Goal: Task Accomplishment & Management: Manage account settings

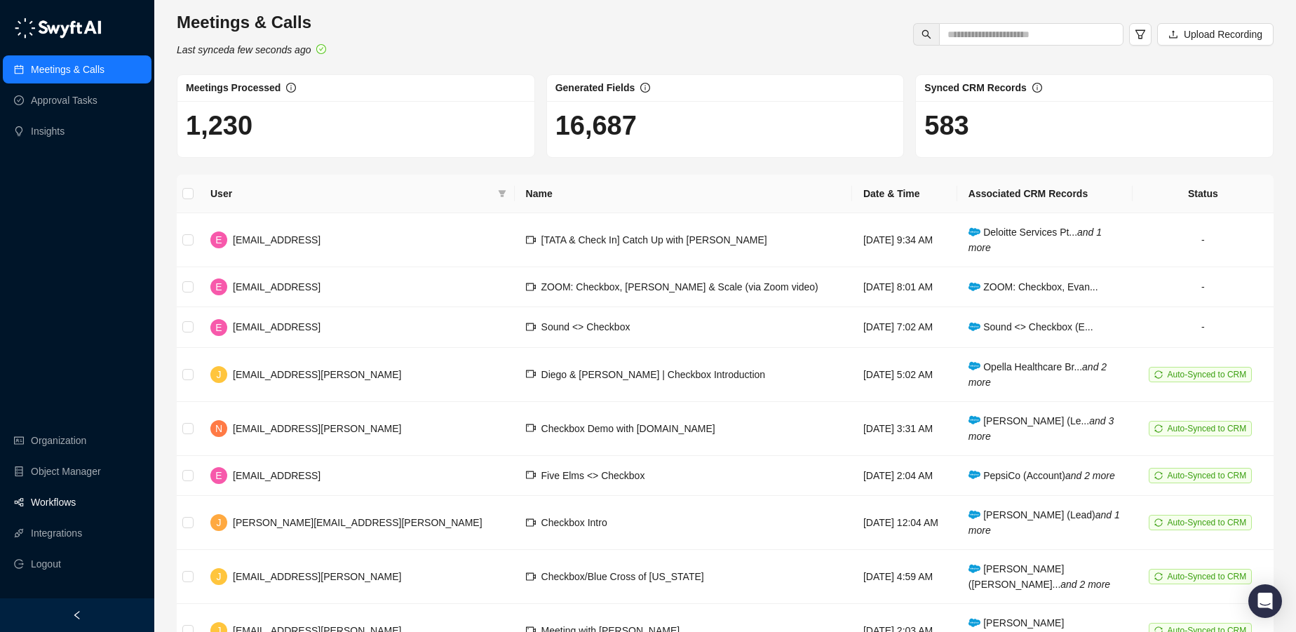
click at [51, 507] on link "Workflows" at bounding box center [53, 502] width 45 height 28
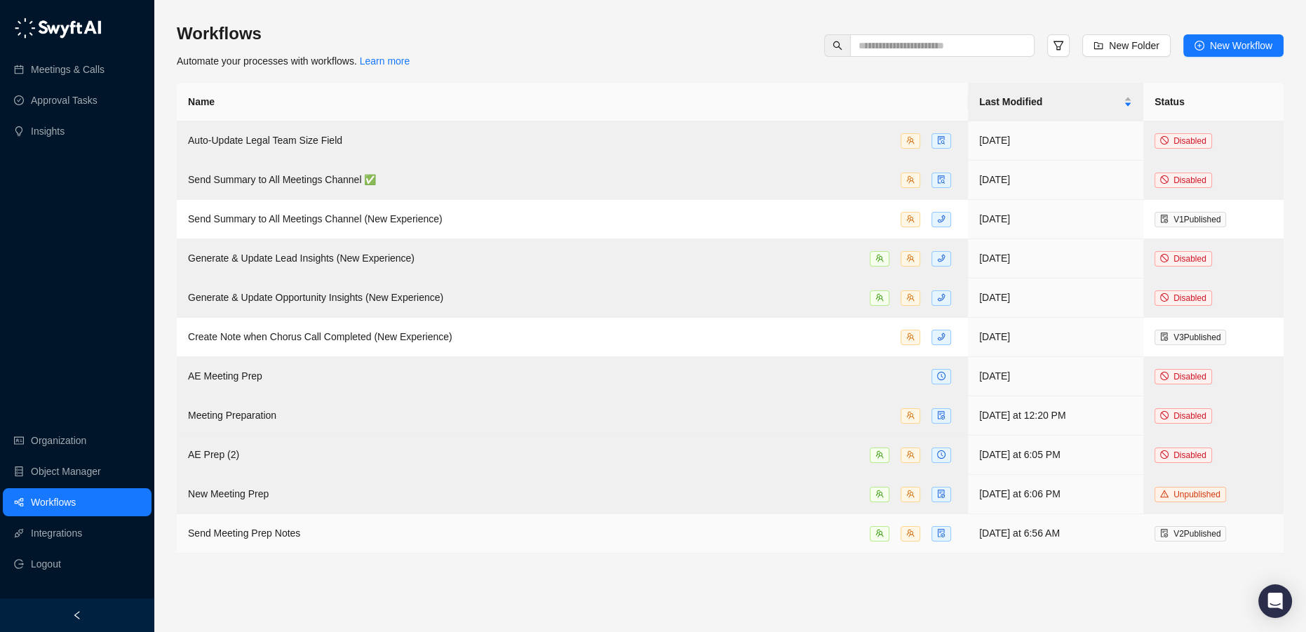
click at [323, 535] on div "Send Meeting Prep Notes" at bounding box center [572, 533] width 769 height 16
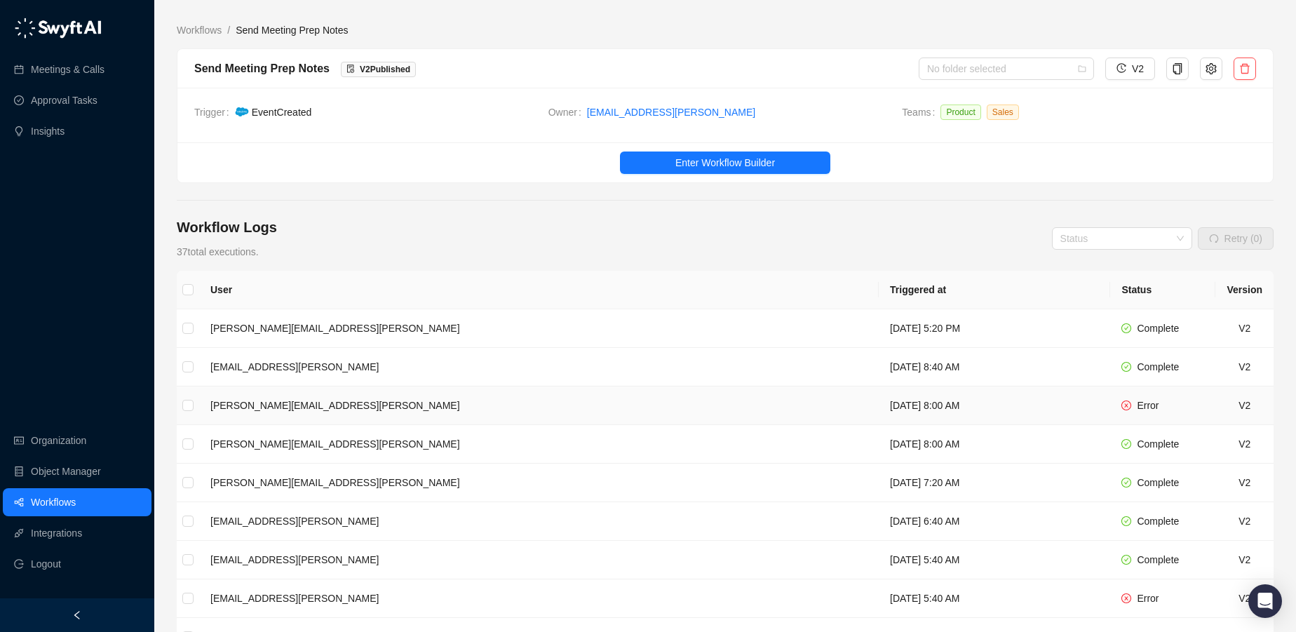
click at [1129, 405] on icon "close-circle" at bounding box center [1127, 405] width 8 height 8
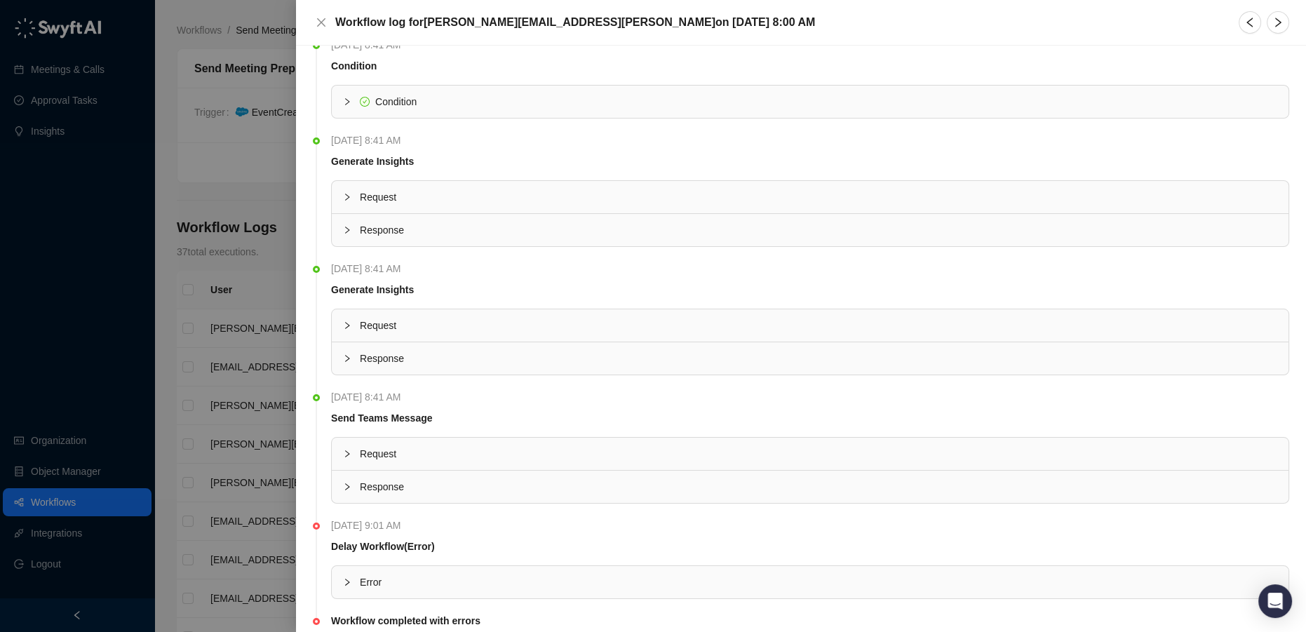
scroll to position [303, 0]
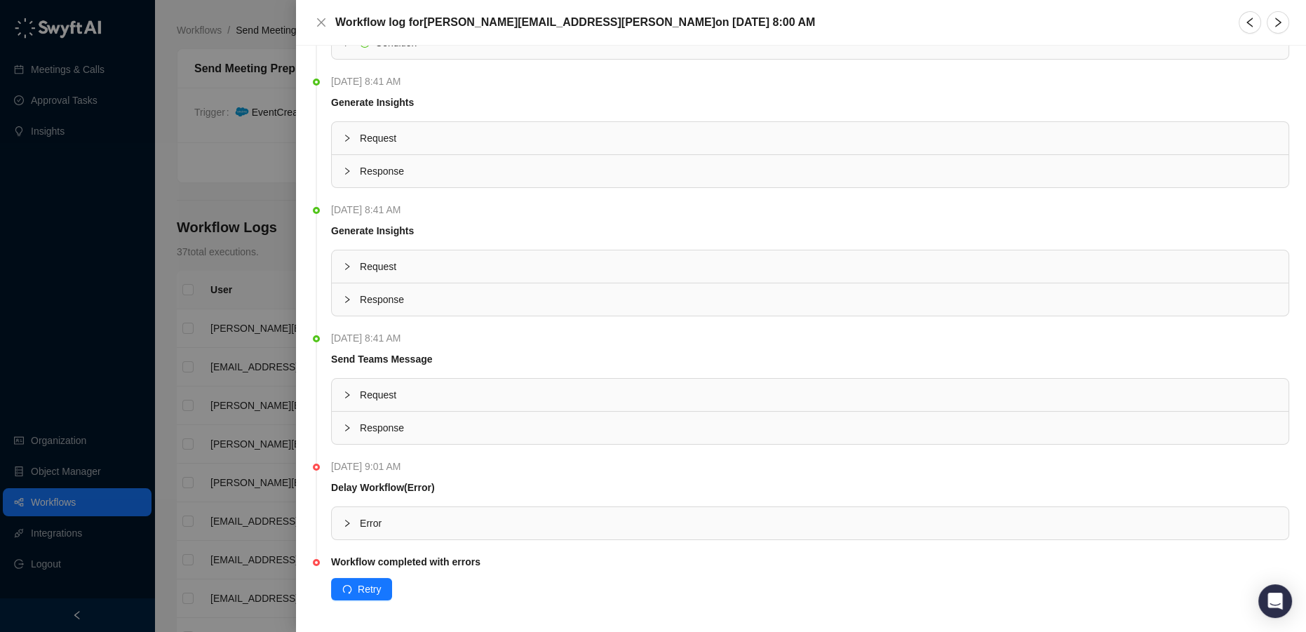
click at [416, 520] on span "Error" at bounding box center [819, 523] width 918 height 15
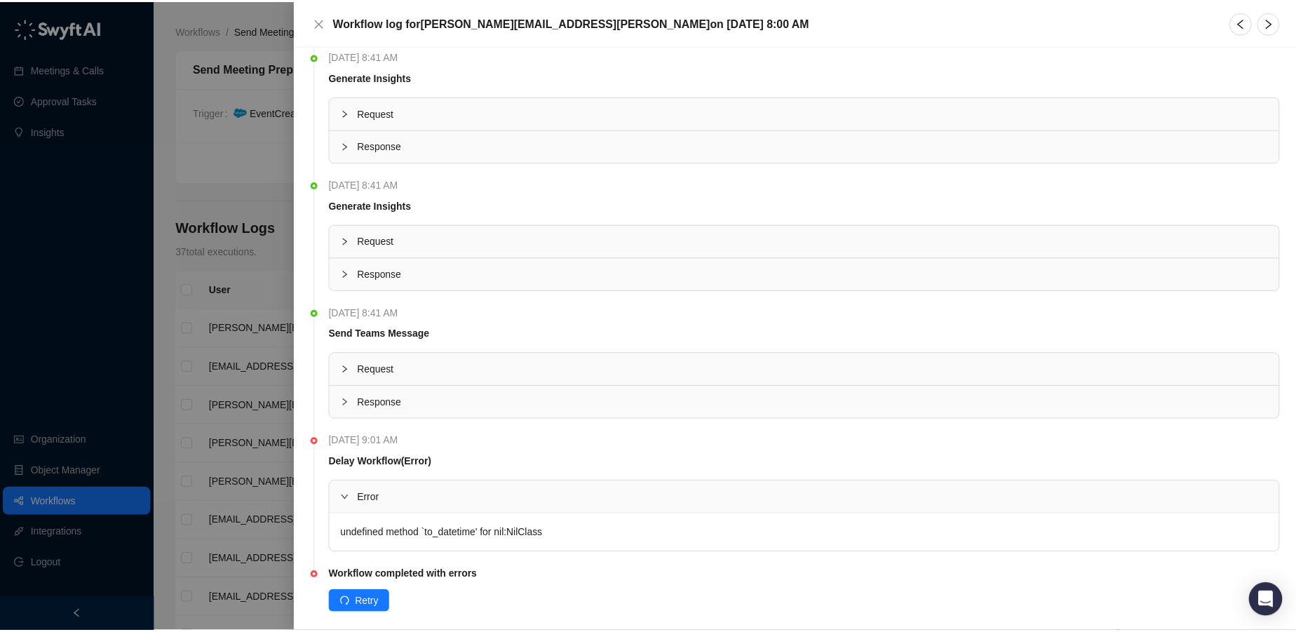
scroll to position [342, 0]
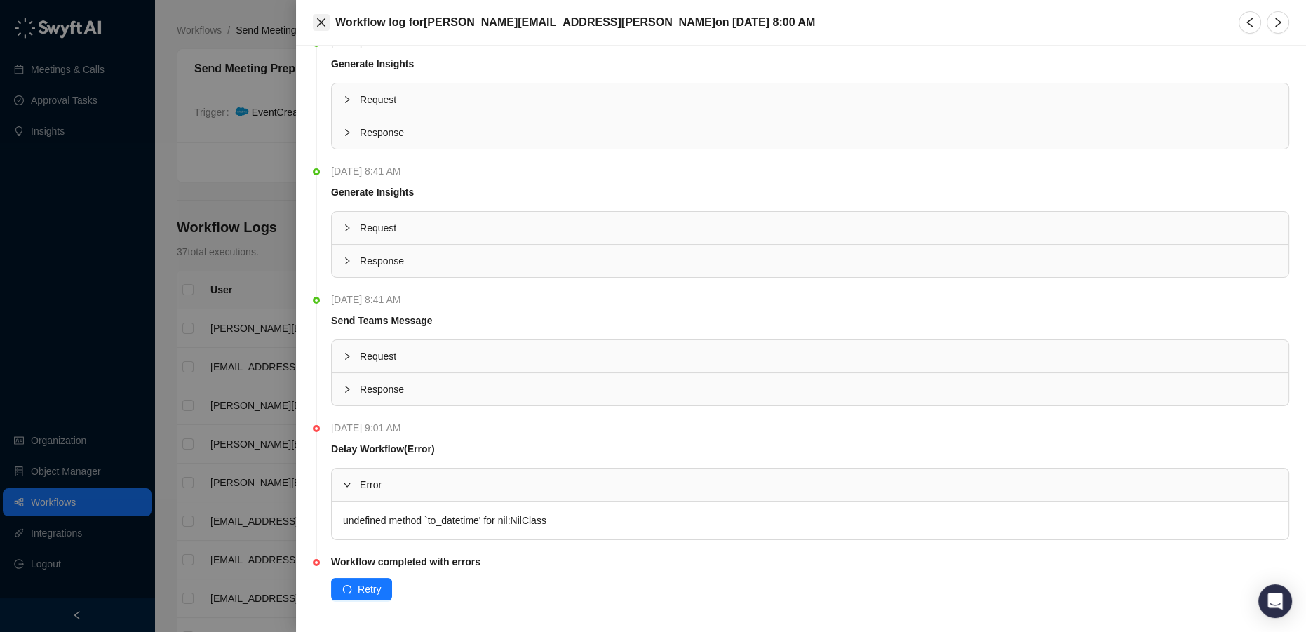
click at [319, 25] on icon "close" at bounding box center [321, 22] width 11 height 11
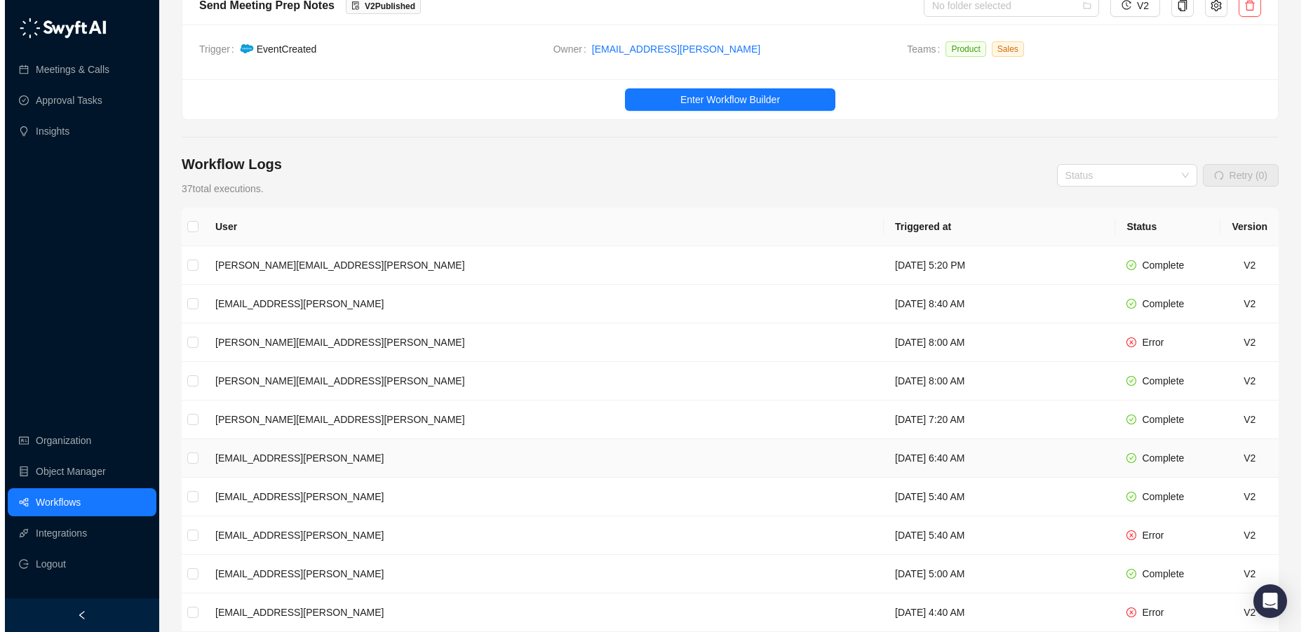
scroll to position [63, 0]
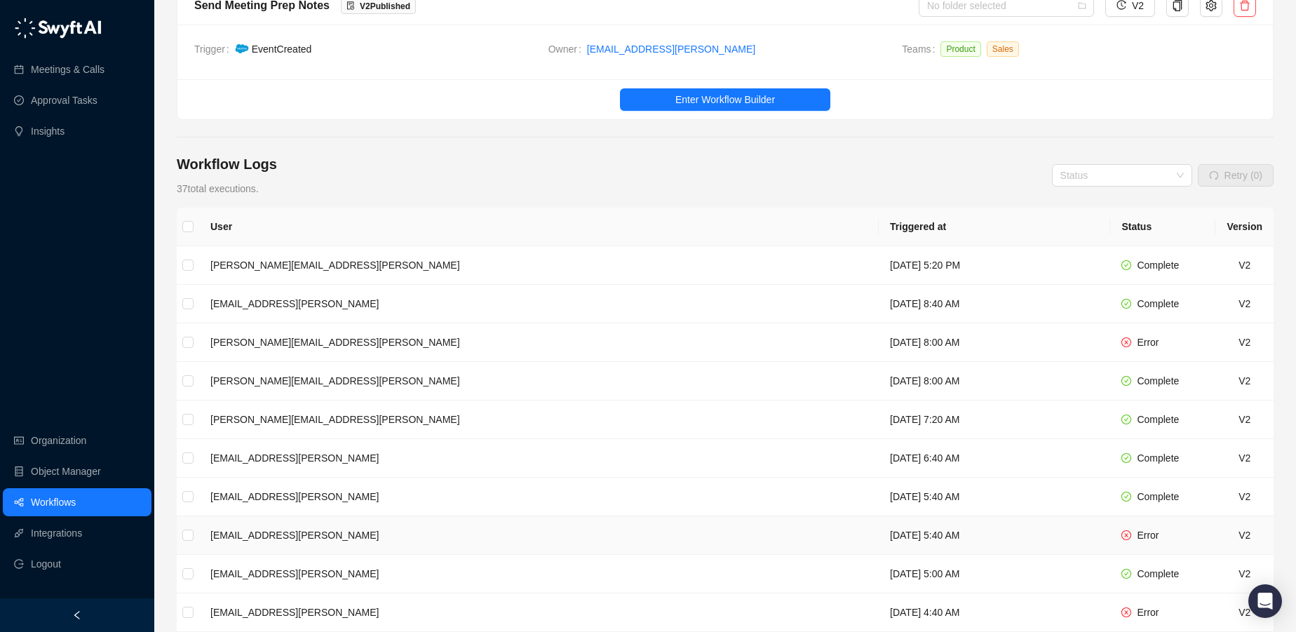
click at [879, 525] on td "[DATE] 5:40 AM" at bounding box center [995, 535] width 232 height 39
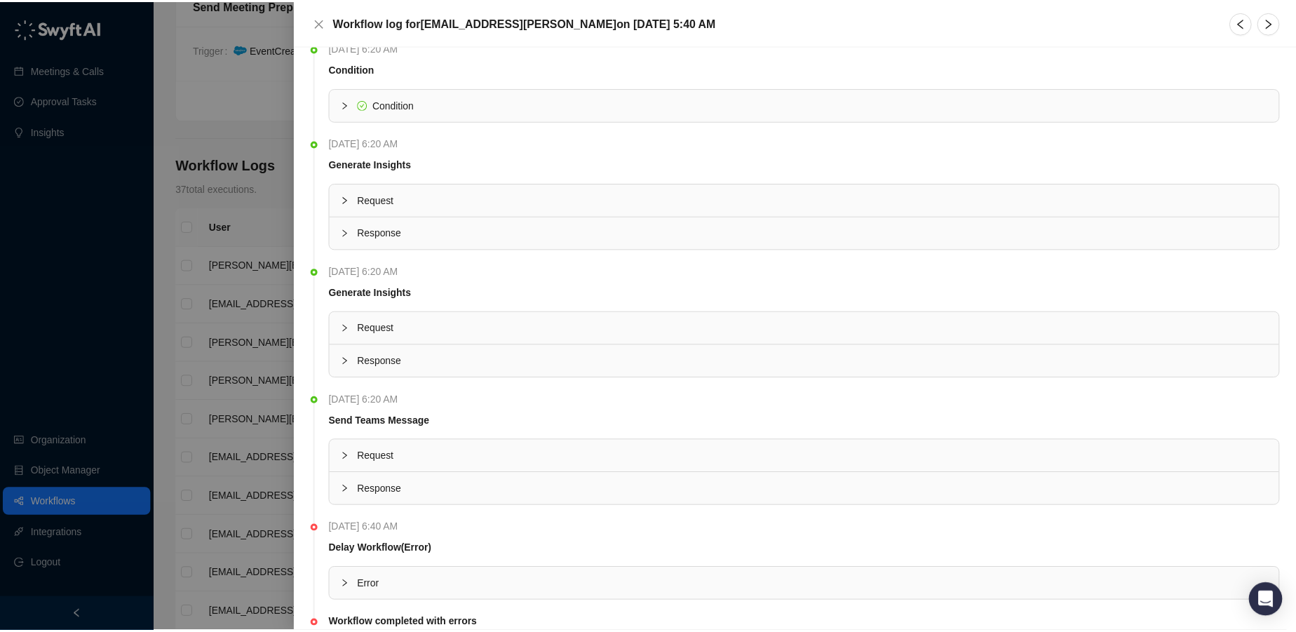
scroll to position [303, 0]
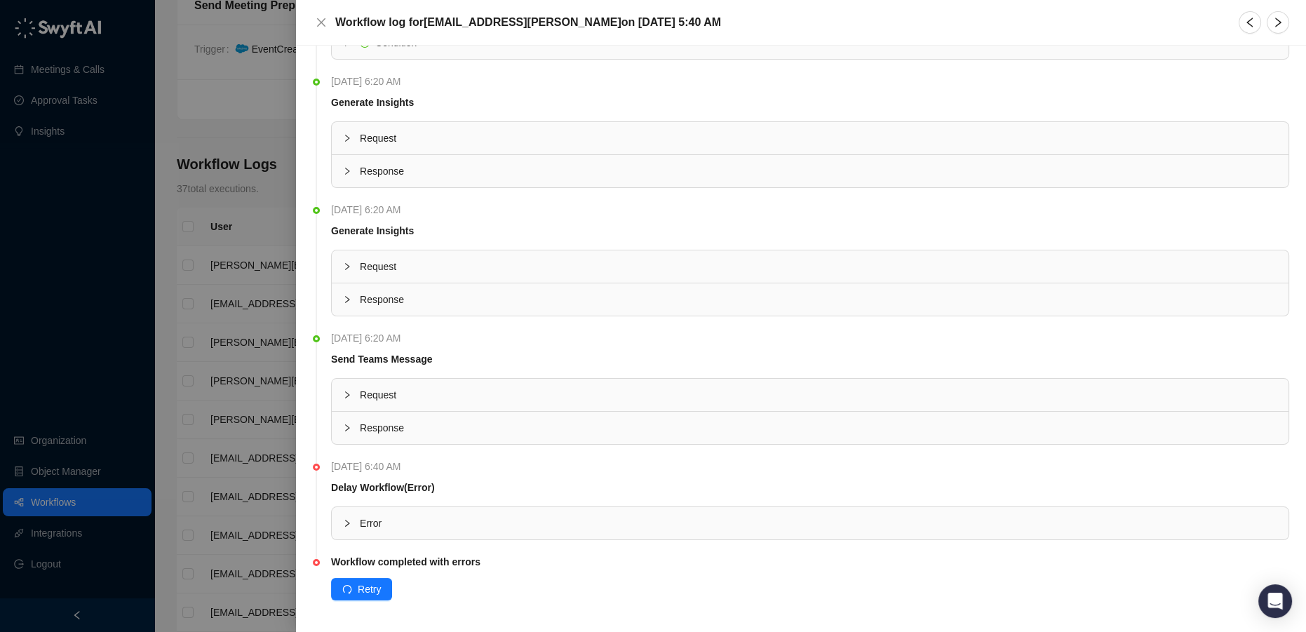
click at [514, 528] on div "Error" at bounding box center [810, 523] width 957 height 32
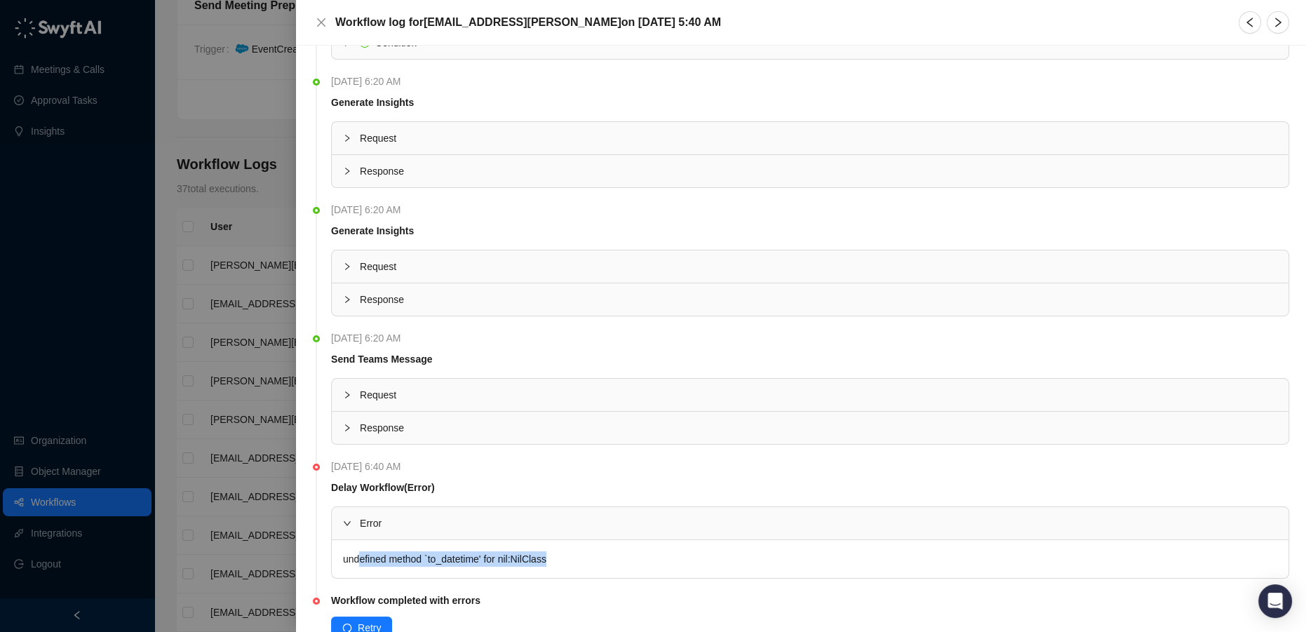
drag, startPoint x: 561, startPoint y: 556, endPoint x: 357, endPoint y: 558, distance: 204.2
click at [357, 558] on div "undefined method `to_datetime' for nil:NilClass" at bounding box center [810, 559] width 957 height 38
click at [316, 25] on icon "close" at bounding box center [321, 22] width 11 height 11
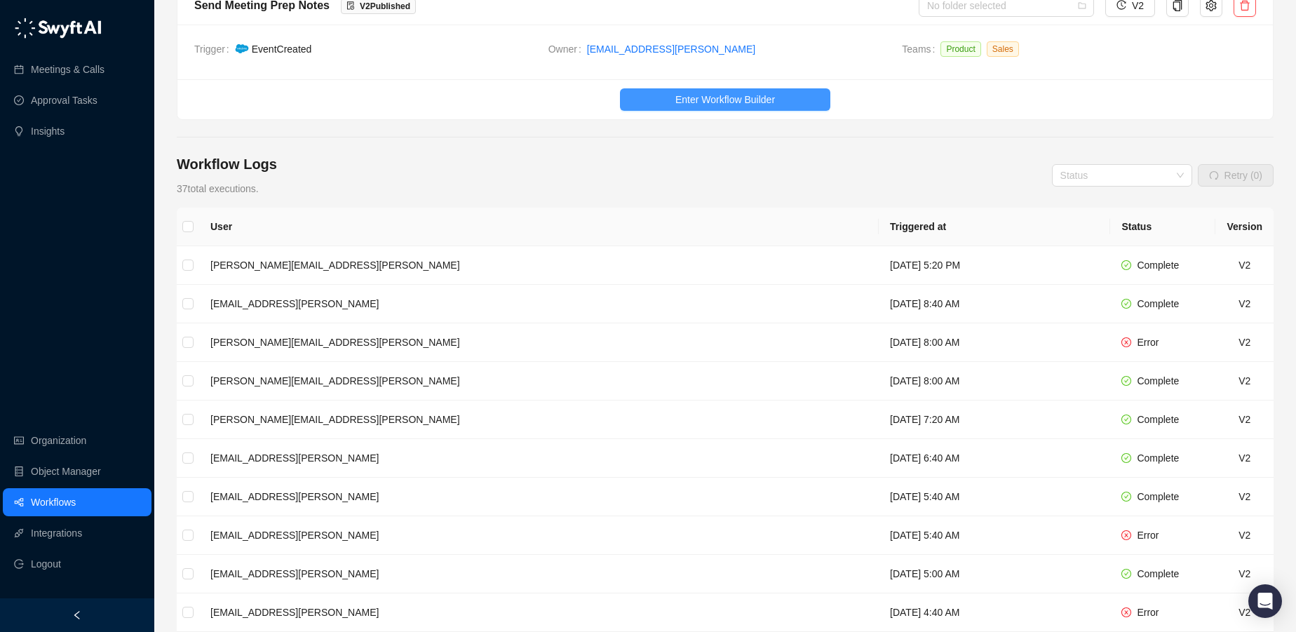
click at [713, 92] on span "Enter Workflow Builder" at bounding box center [726, 99] width 100 height 15
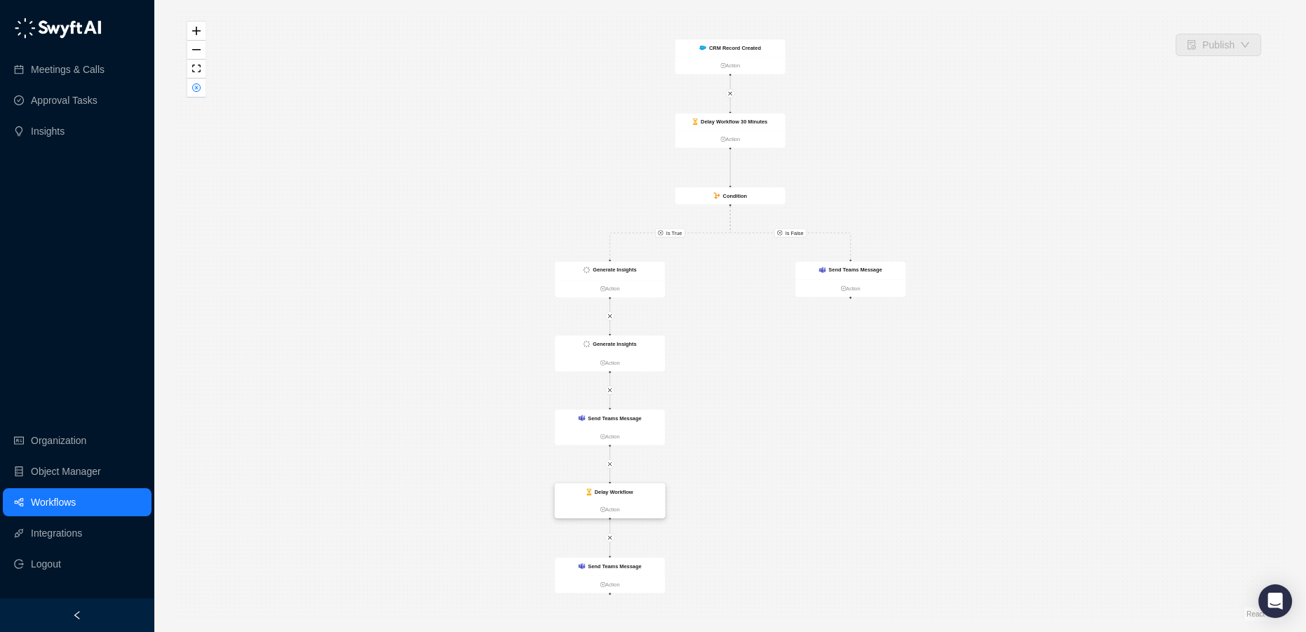
click at [631, 493] on strong "Delay Workflow" at bounding box center [614, 492] width 39 height 6
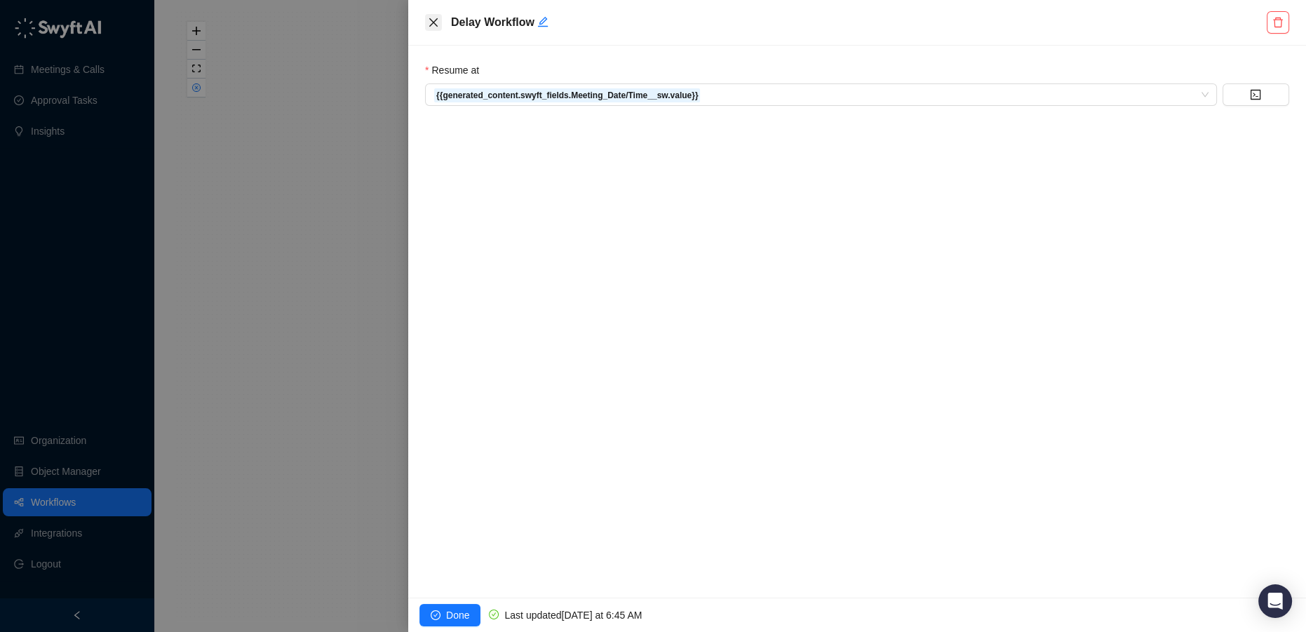
click at [436, 25] on icon "close" at bounding box center [433, 22] width 8 height 8
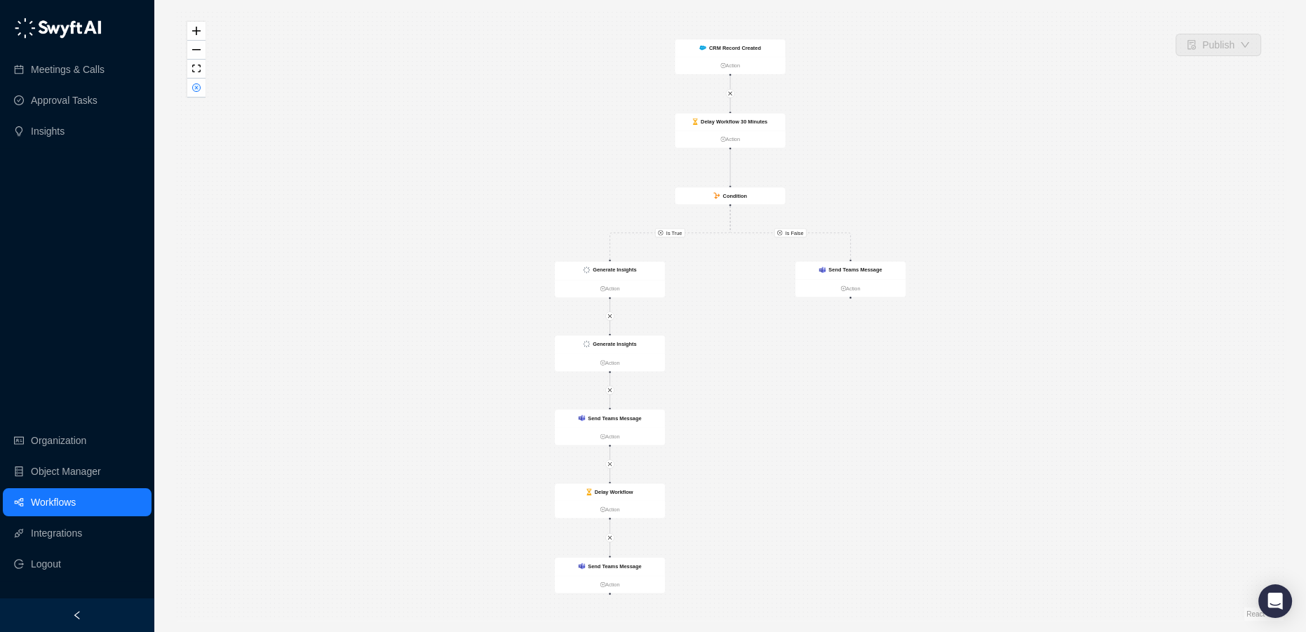
click at [58, 506] on link "Workflows" at bounding box center [53, 502] width 45 height 28
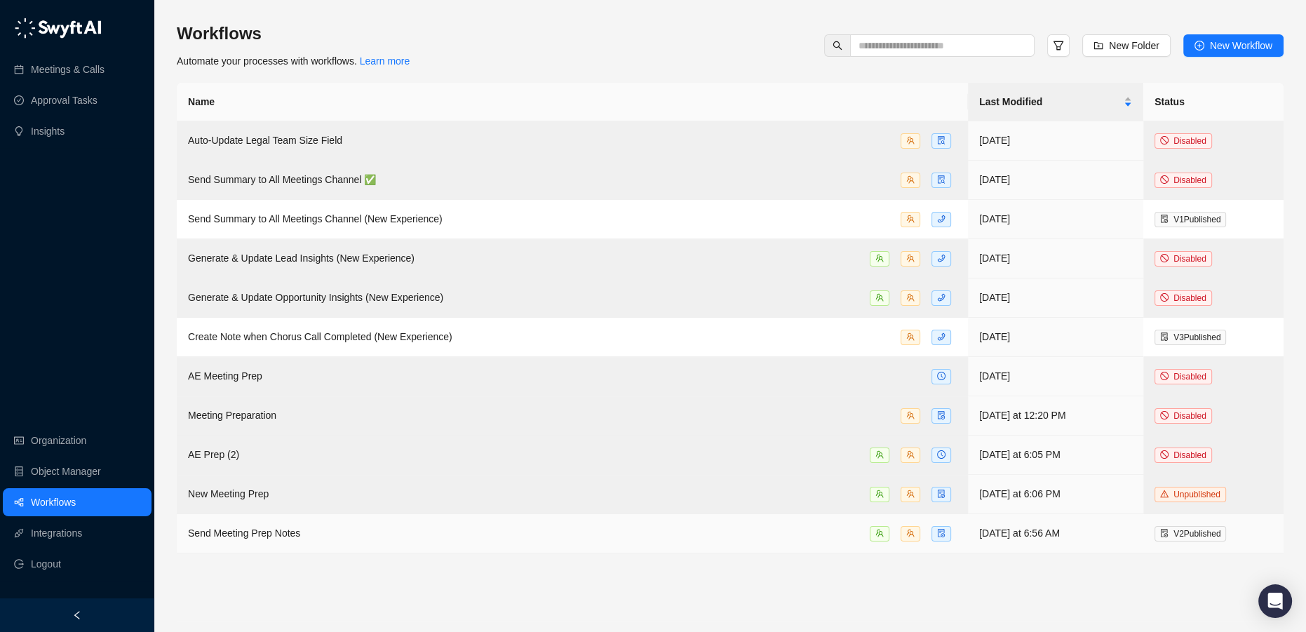
click at [361, 537] on div "Send Meeting Prep Notes" at bounding box center [572, 533] width 769 height 16
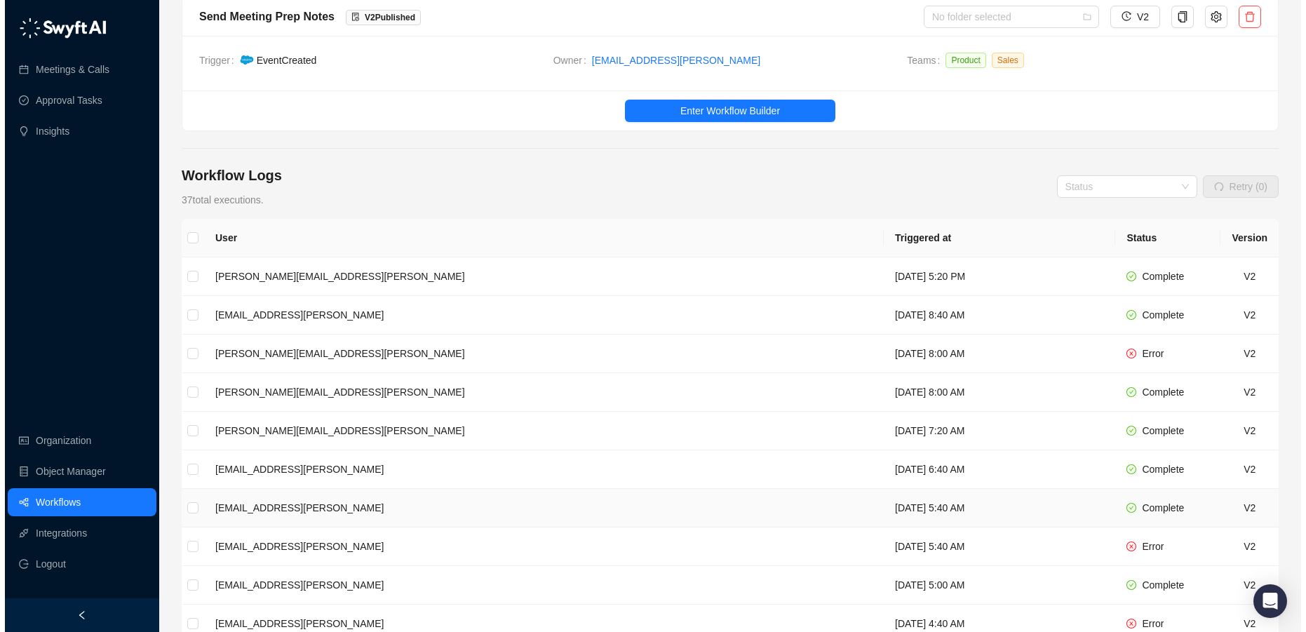
scroll to position [127, 0]
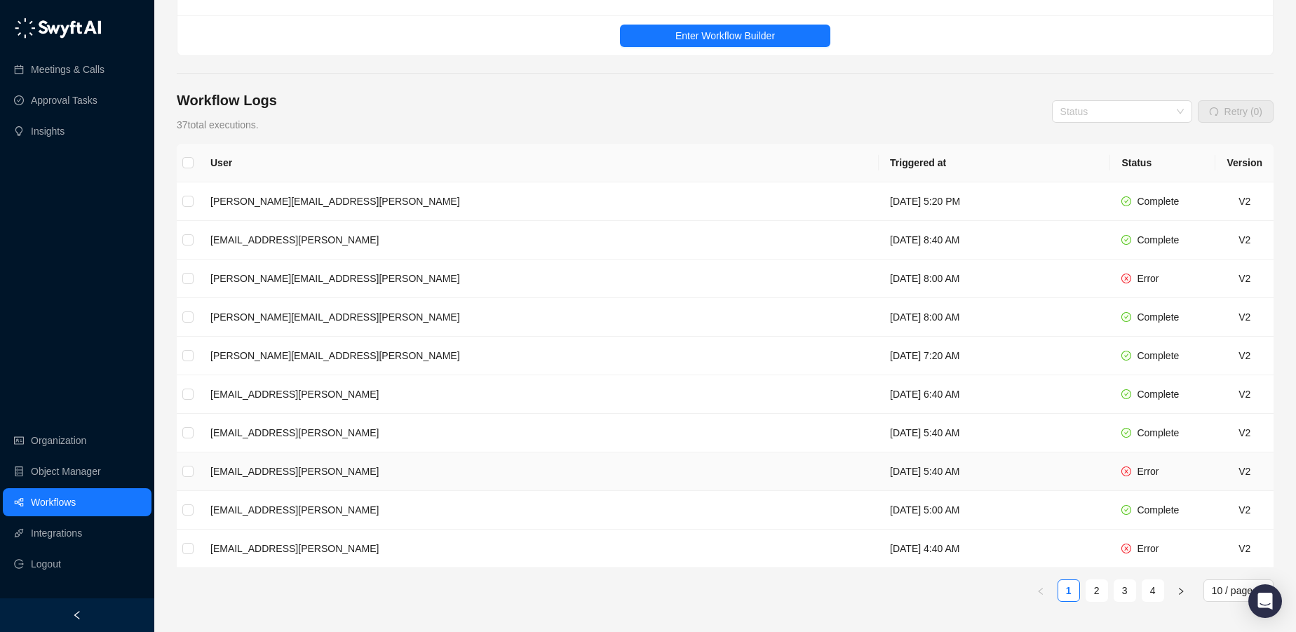
click at [410, 471] on td "[EMAIL_ADDRESS][PERSON_NAME]" at bounding box center [539, 472] width 680 height 39
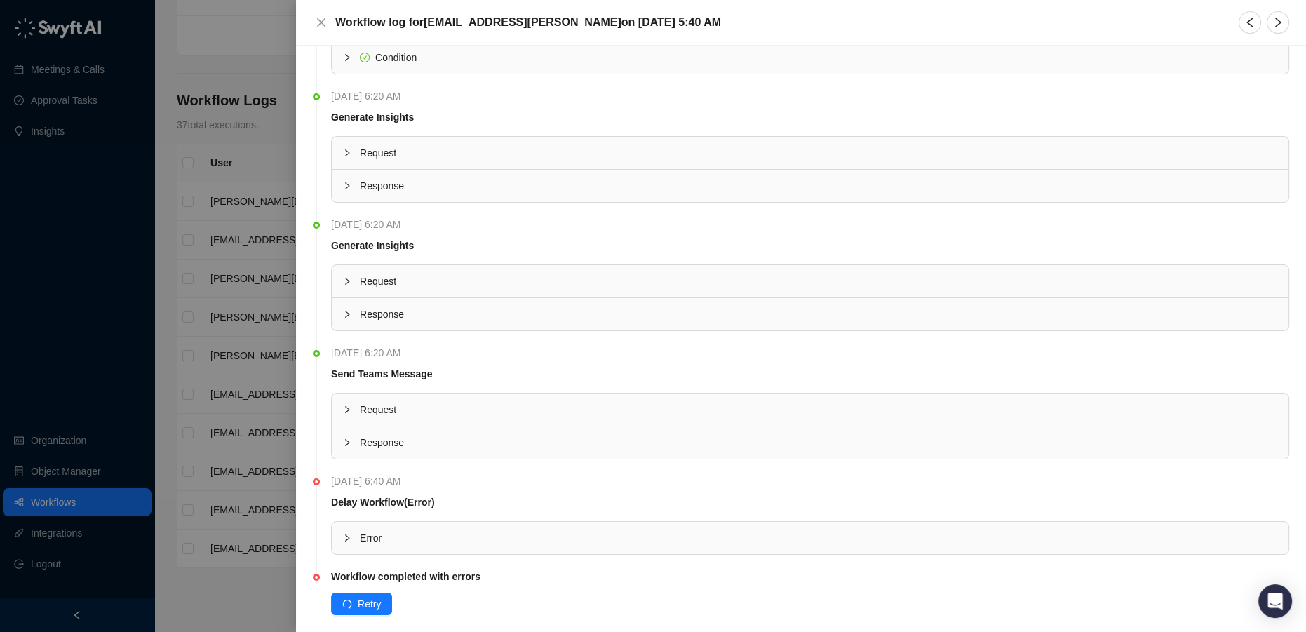
scroll to position [303, 0]
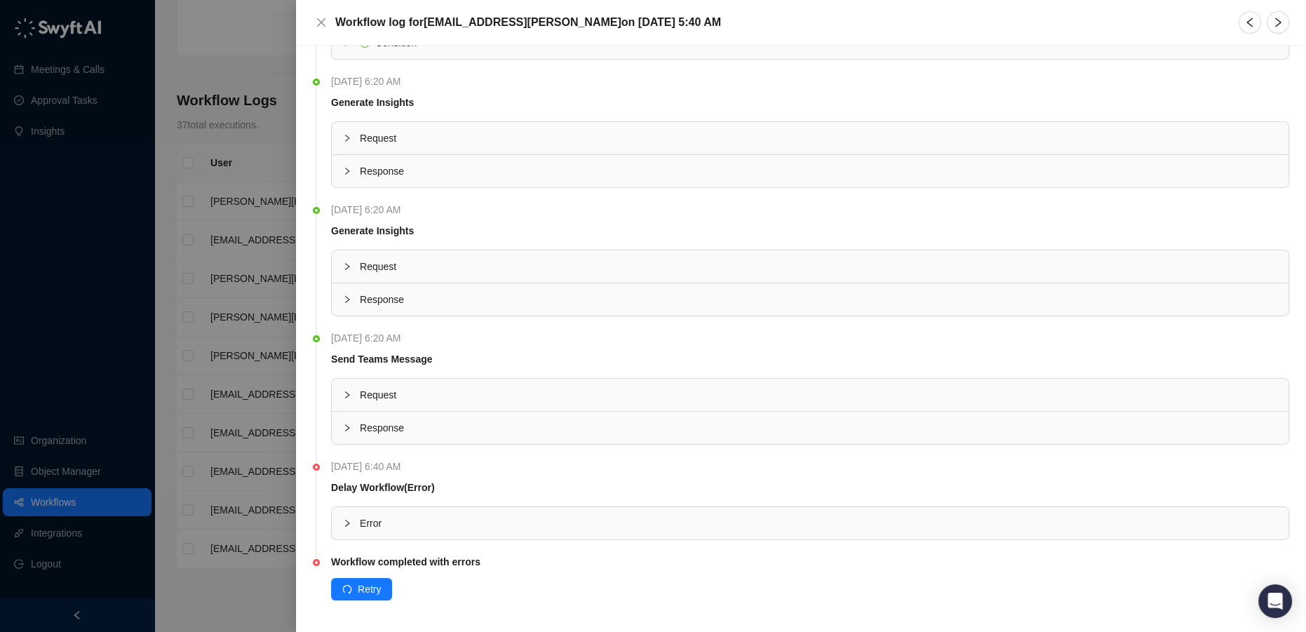
click at [384, 521] on span "Error" at bounding box center [819, 523] width 918 height 15
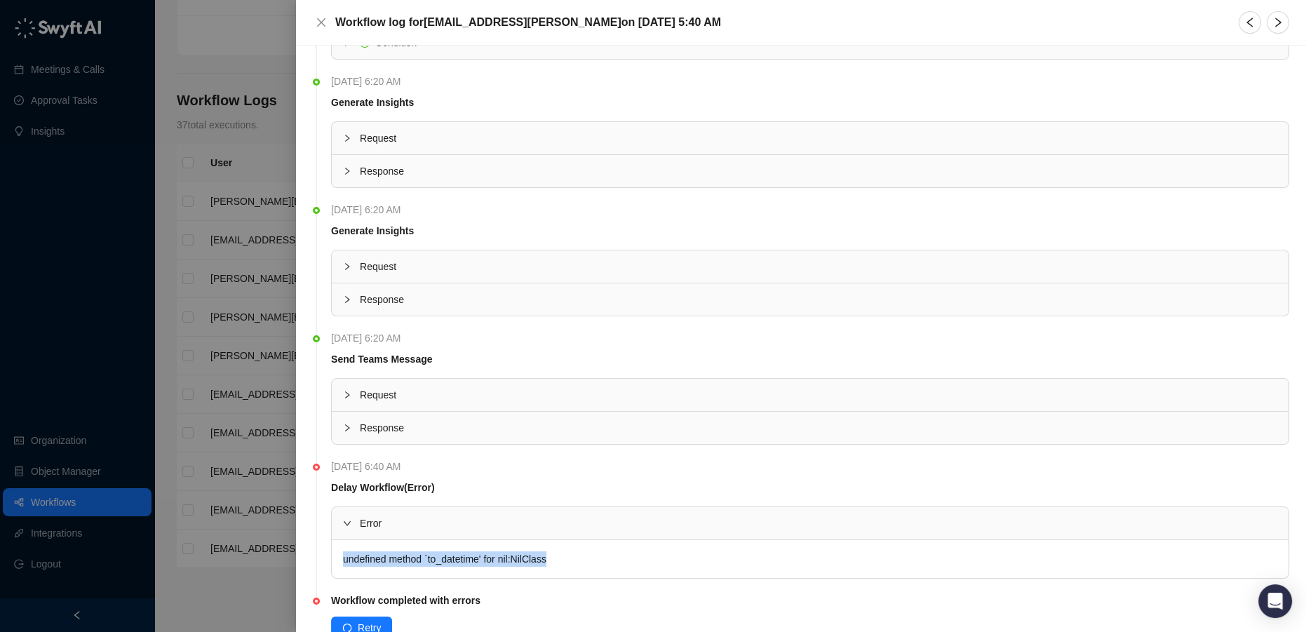
drag, startPoint x: 351, startPoint y: 554, endPoint x: 556, endPoint y: 550, distance: 204.9
click at [556, 550] on div "undefined method `to_datetime' for nil:NilClass" at bounding box center [810, 559] width 957 height 38
click at [572, 559] on div "undefined method `to_datetime' for nil:NilClass" at bounding box center [810, 559] width 957 height 38
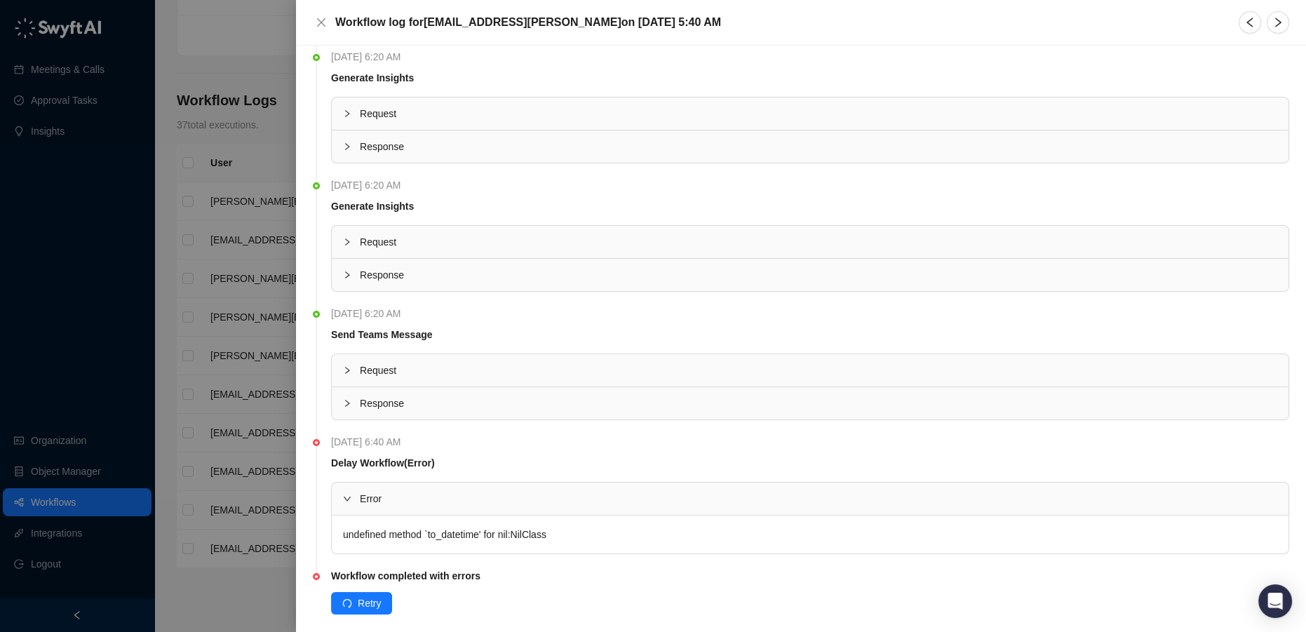
scroll to position [342, 0]
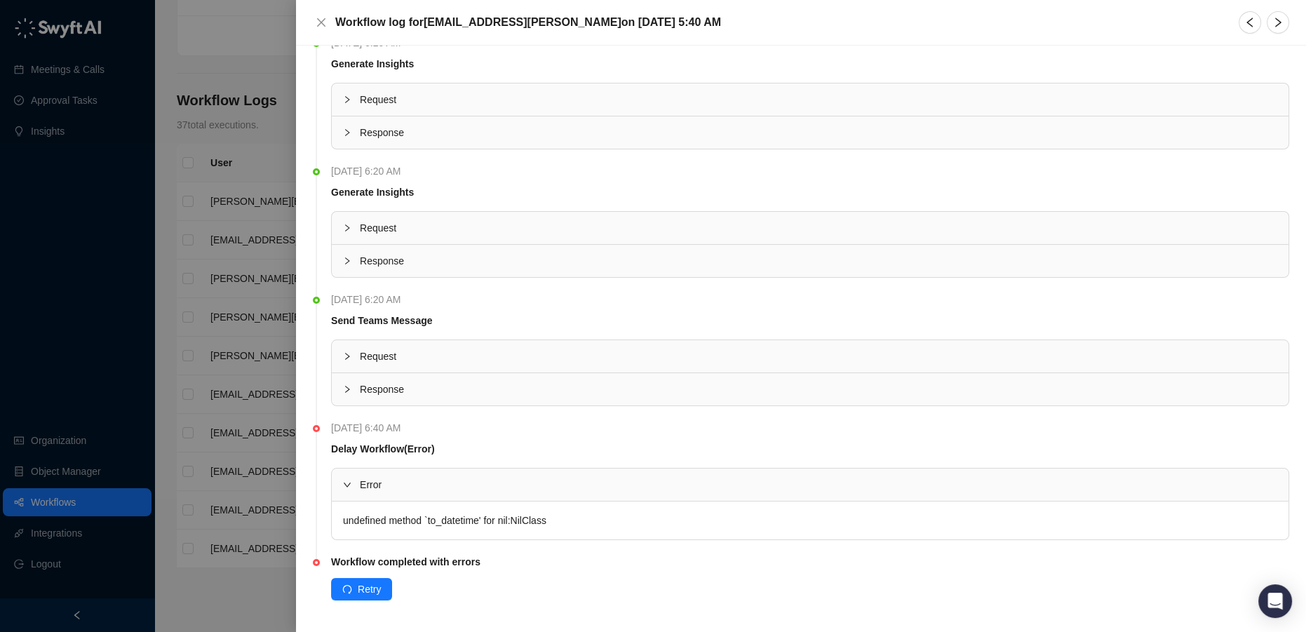
click at [192, 356] on div at bounding box center [653, 316] width 1306 height 632
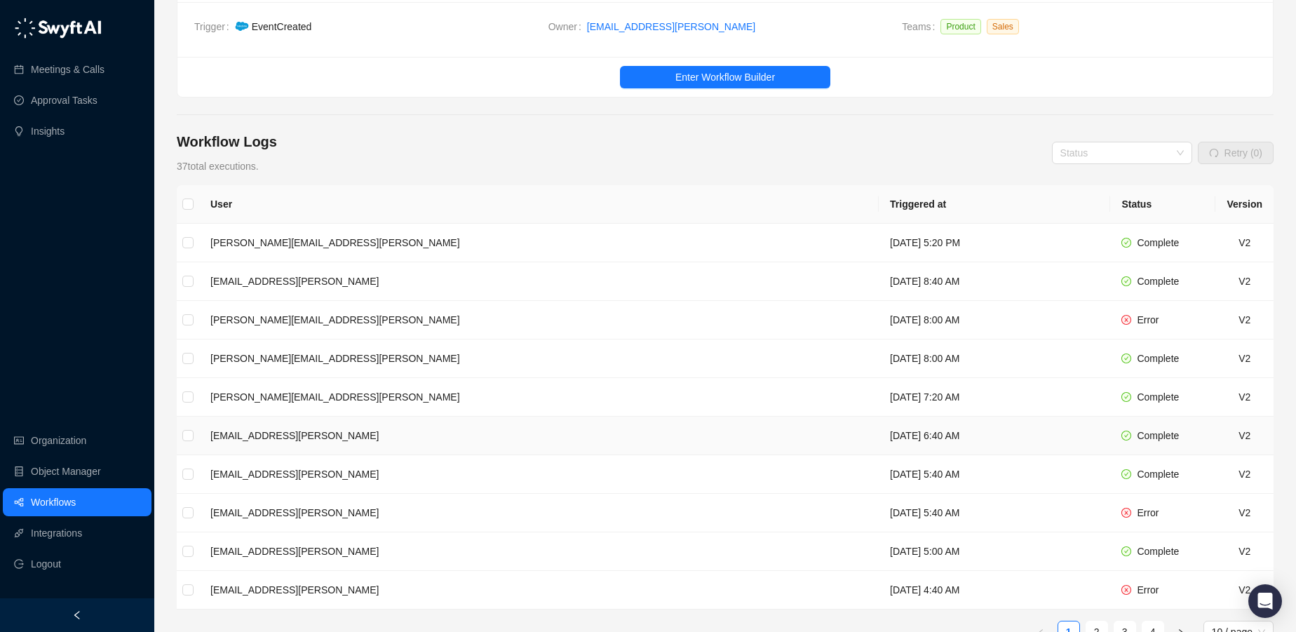
scroll to position [63, 0]
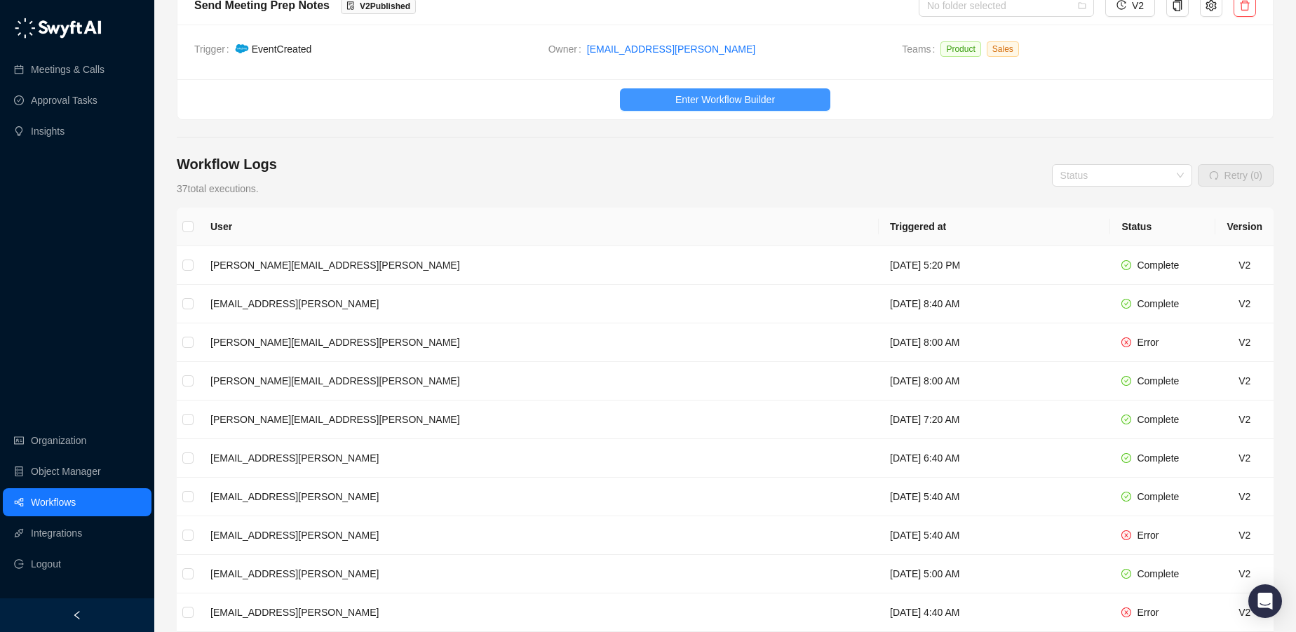
click at [758, 102] on span "Enter Workflow Builder" at bounding box center [726, 99] width 100 height 15
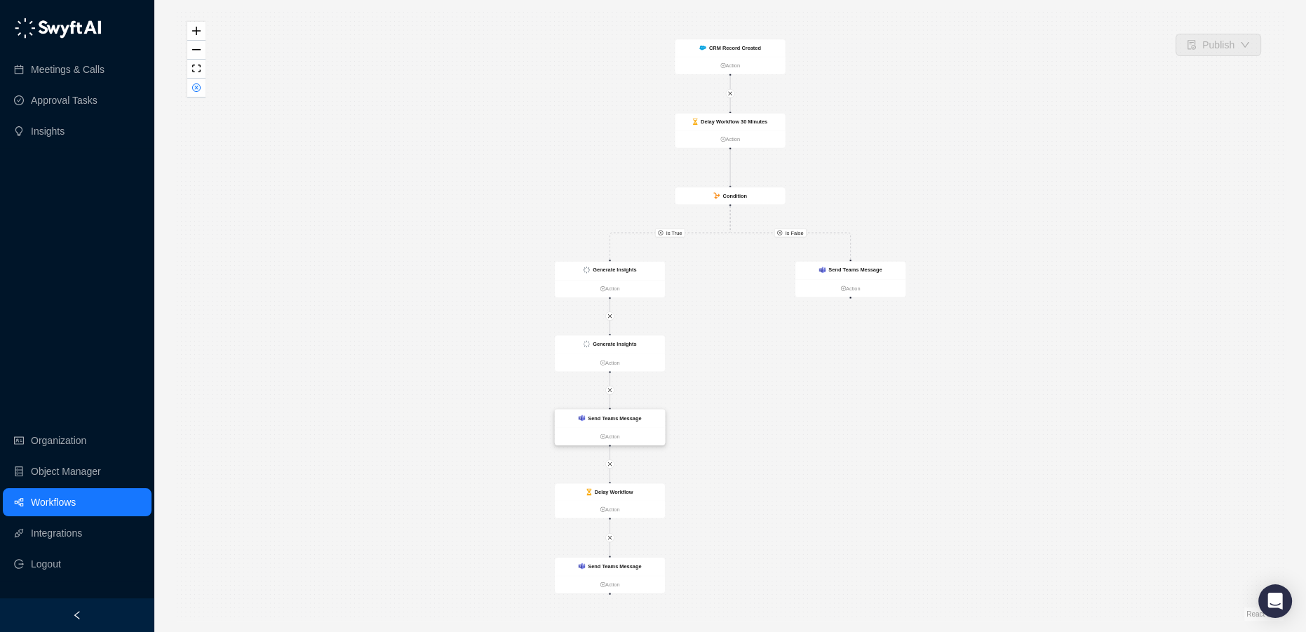
click at [606, 424] on div "Send Teams Message" at bounding box center [610, 419] width 110 height 18
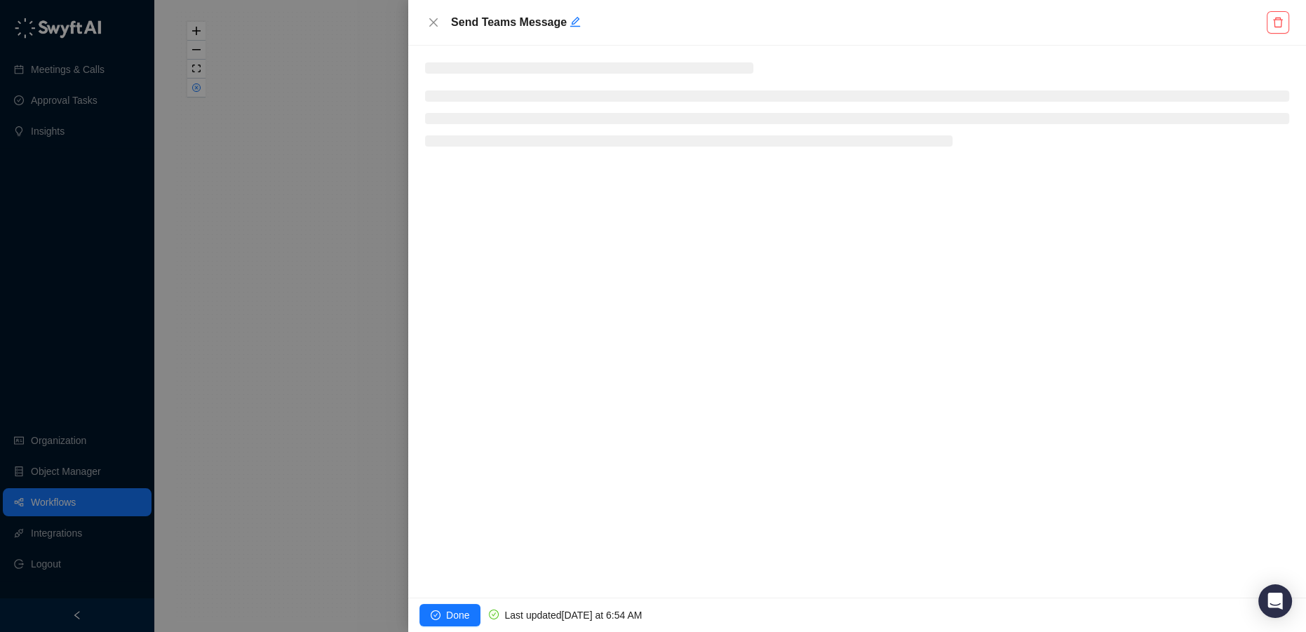
click at [384, 409] on div at bounding box center [653, 316] width 1306 height 632
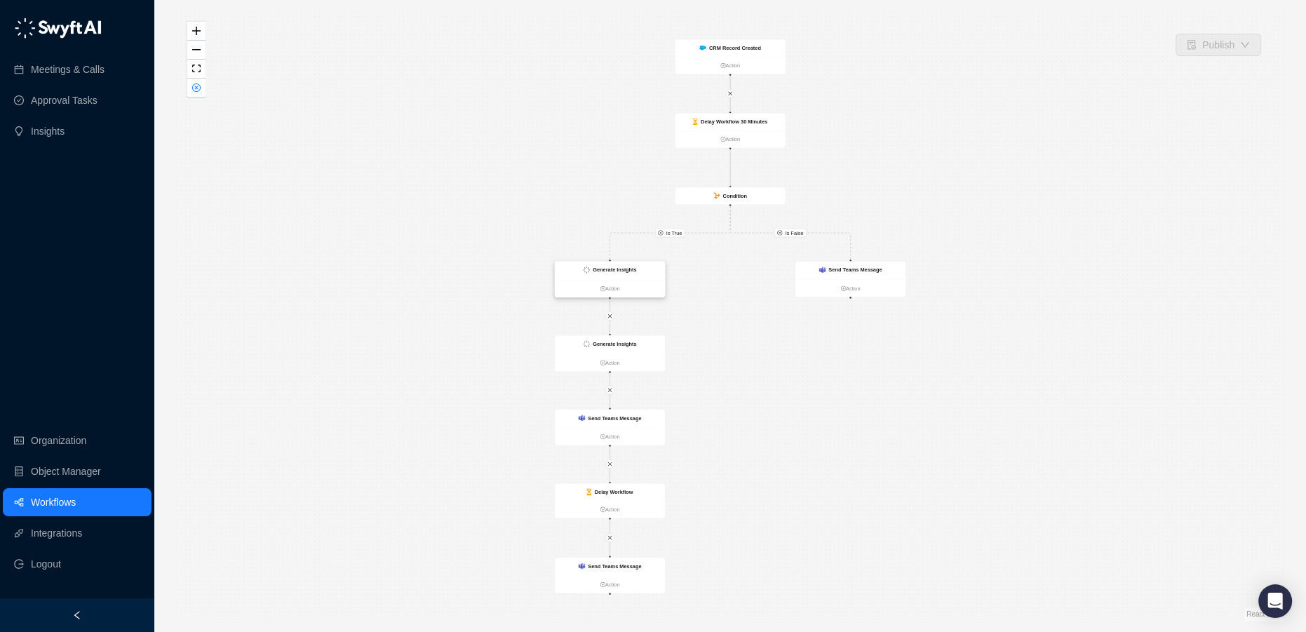
click at [626, 266] on div "Generate Insights" at bounding box center [614, 270] width 43 height 8
click at [619, 269] on strong "Generate Insights" at bounding box center [613, 270] width 43 height 6
click at [611, 272] on strong "Generate Insights" at bounding box center [612, 270] width 43 height 6
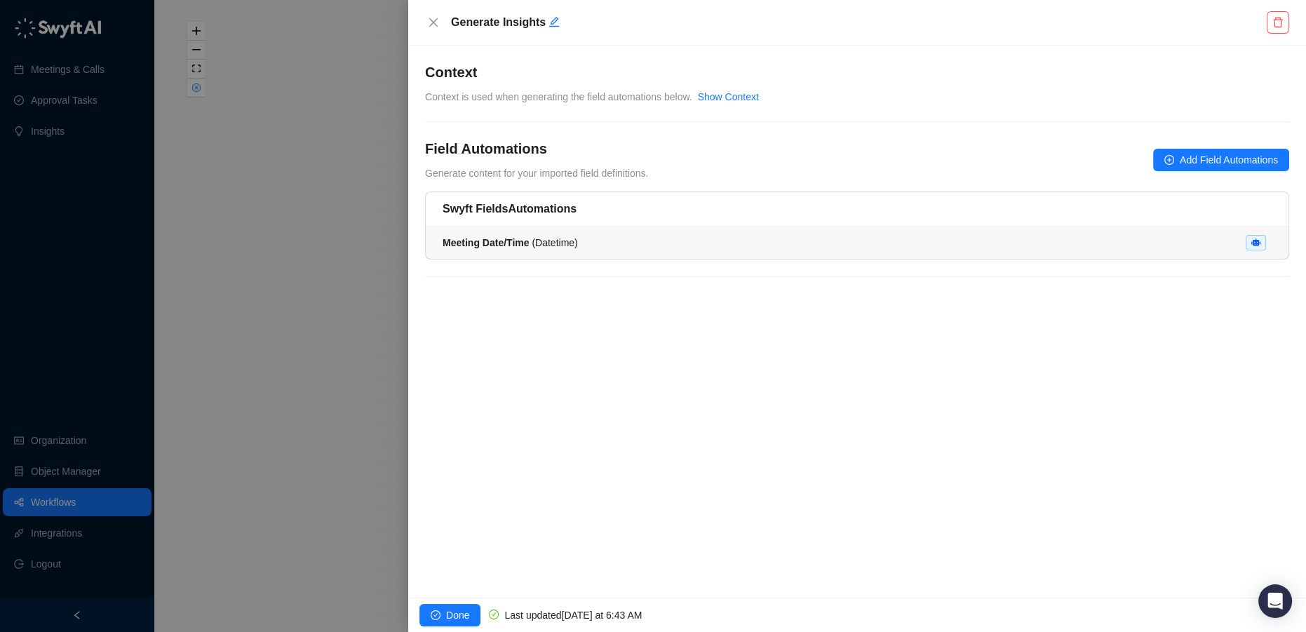
click at [615, 241] on div "Meeting Date/Time ( Datetime )" at bounding box center [857, 242] width 829 height 15
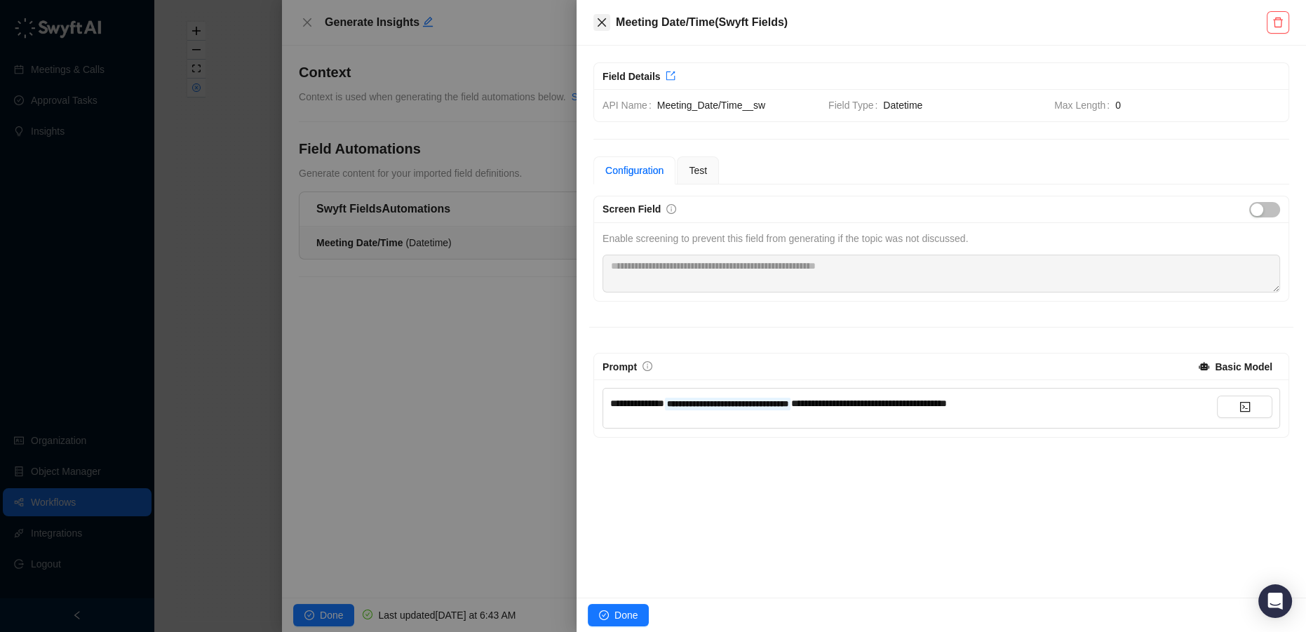
click at [603, 25] on icon "close" at bounding box center [601, 22] width 11 height 11
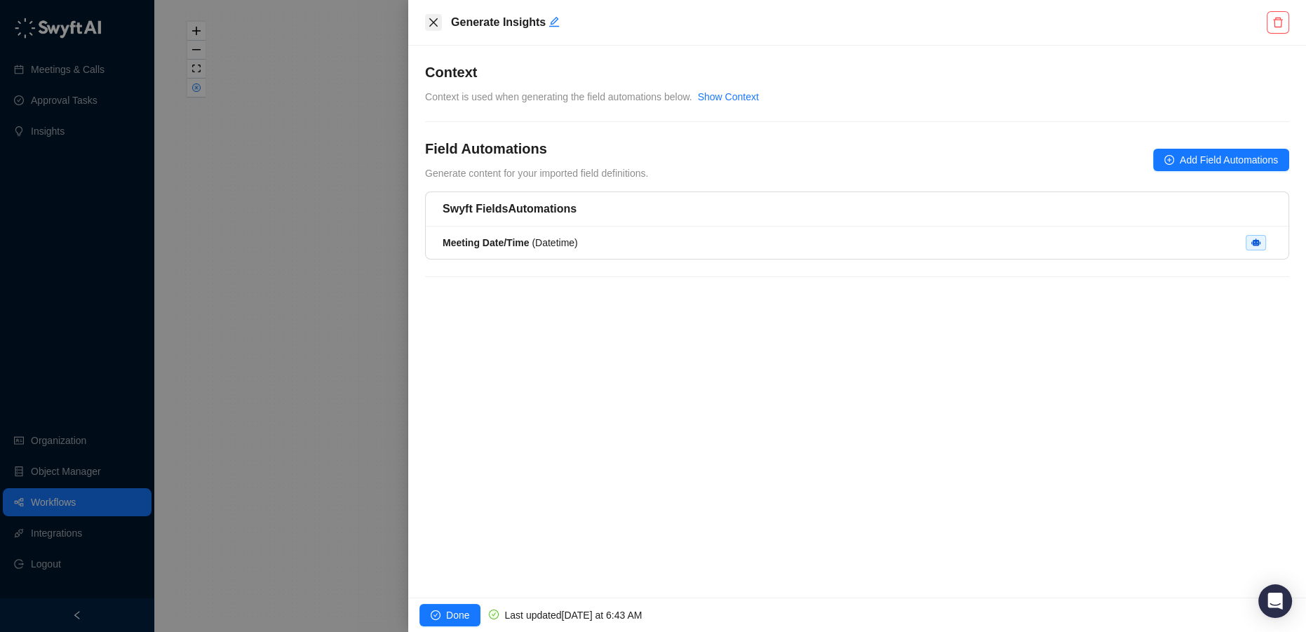
click at [432, 20] on icon "close" at bounding box center [433, 22] width 11 height 11
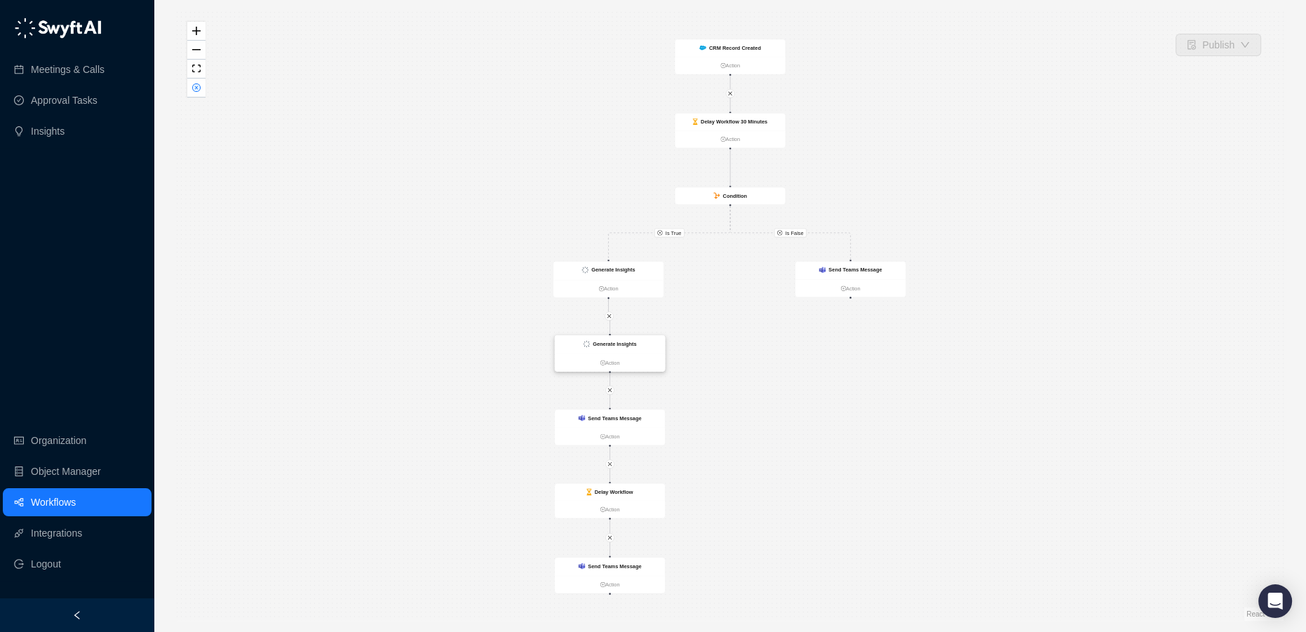
click at [613, 345] on strong "Generate Insights" at bounding box center [614, 344] width 43 height 6
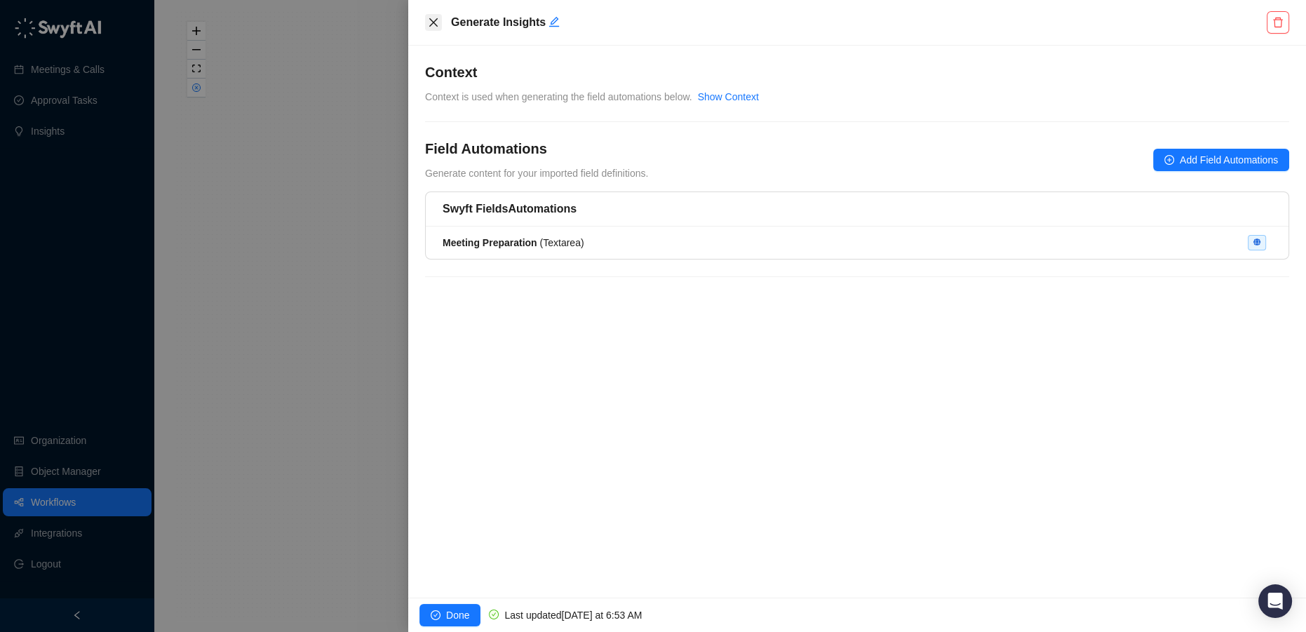
click at [435, 21] on icon "close" at bounding box center [433, 22] width 8 height 8
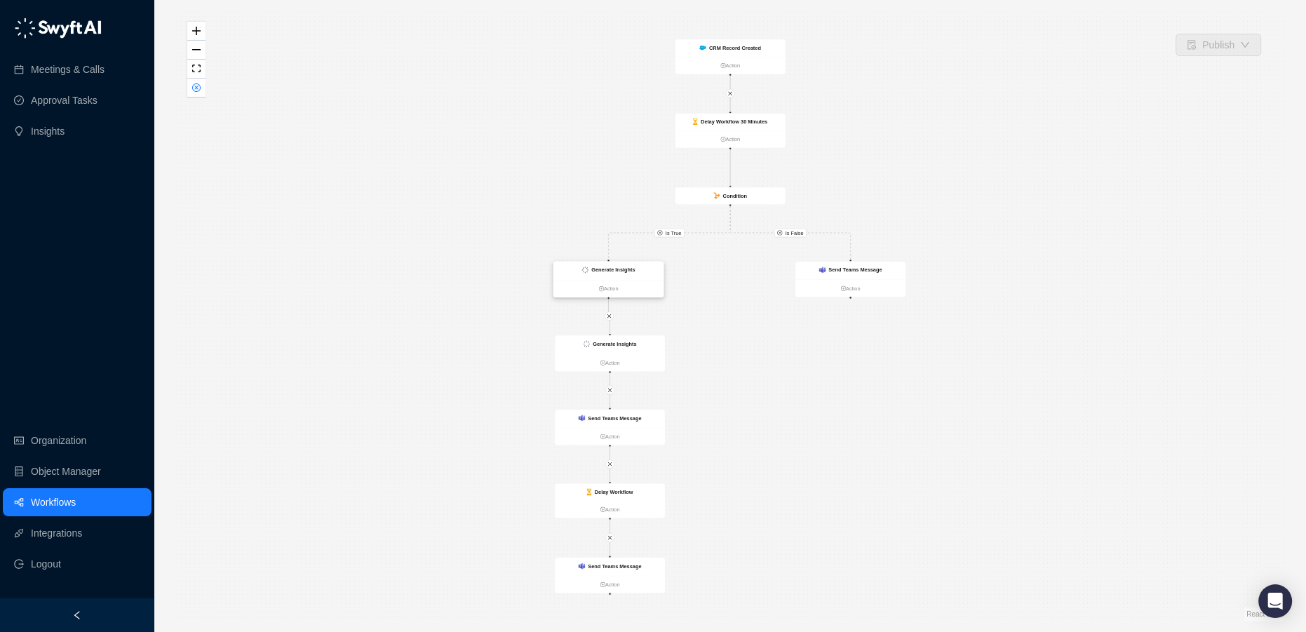
click at [601, 262] on div "Generate Insights" at bounding box center [609, 271] width 110 height 18
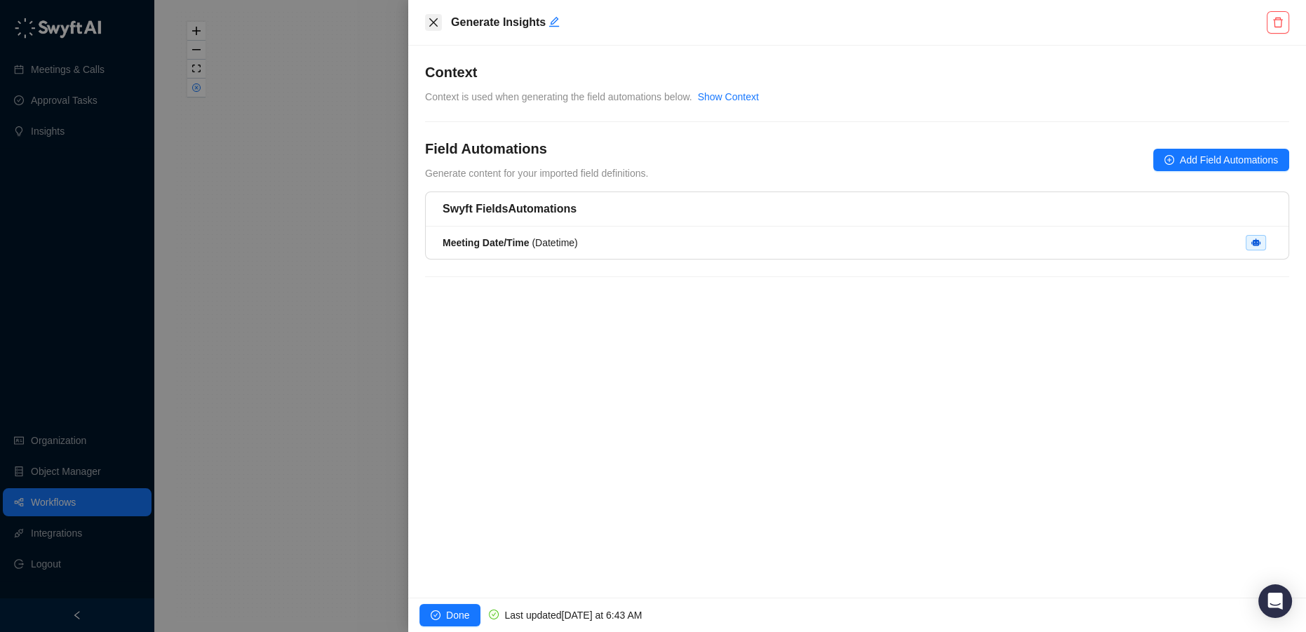
click at [429, 21] on icon "close" at bounding box center [433, 22] width 11 height 11
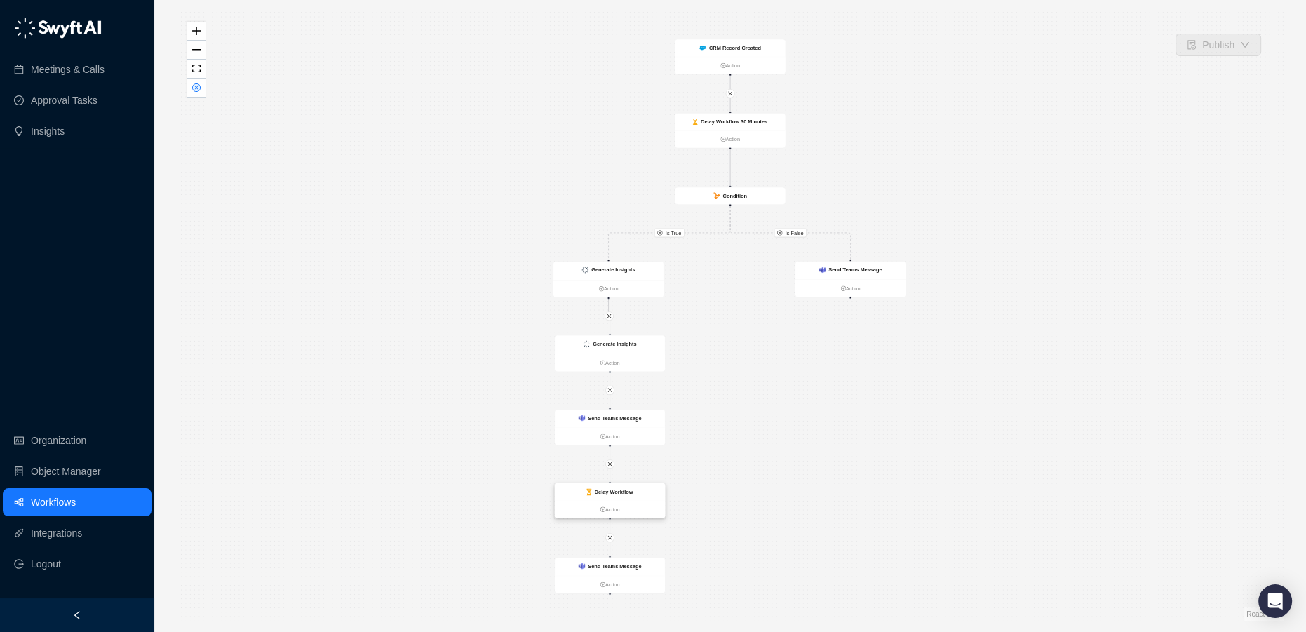
click at [584, 501] on ul "Action" at bounding box center [610, 510] width 110 height 18
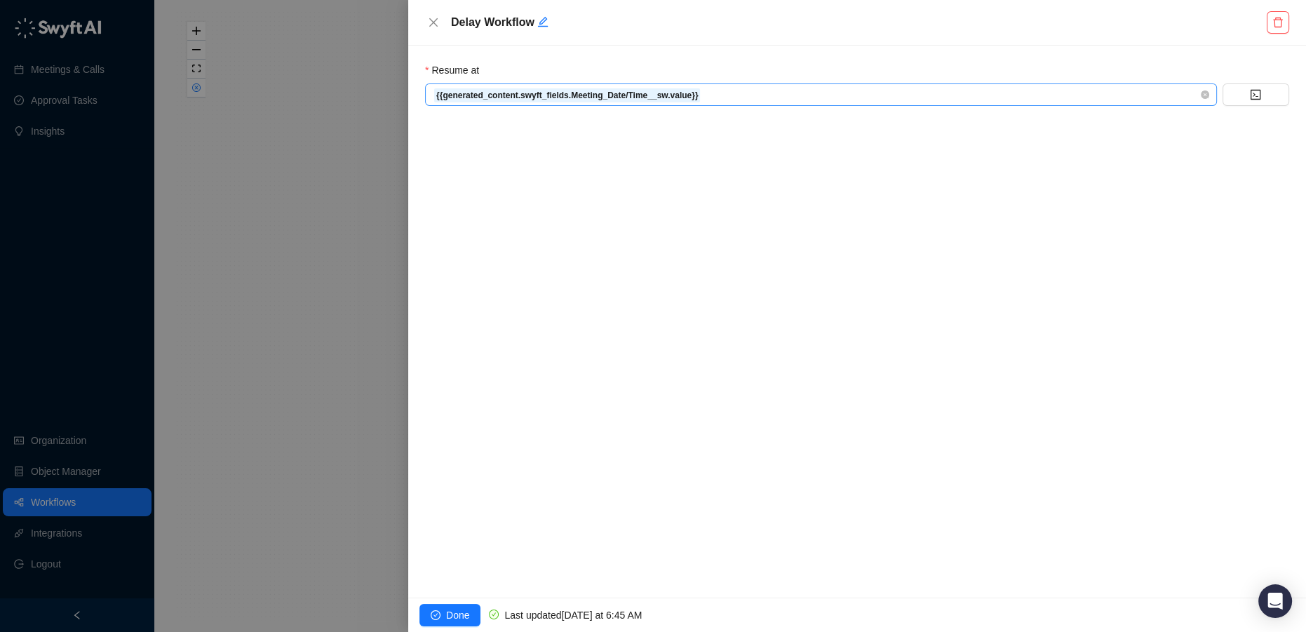
click at [727, 95] on span "{{generated_content.swyft_fields.Meeting_Date/Time__sw.value}}" at bounding box center [821, 94] width 775 height 21
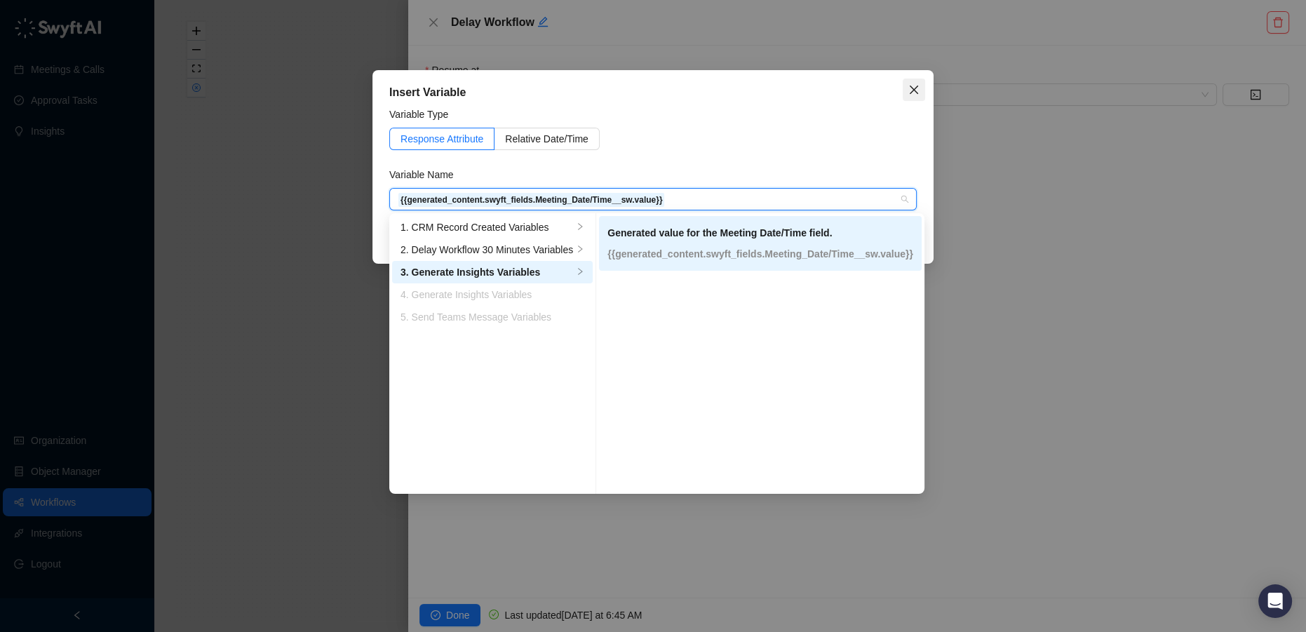
click at [913, 87] on icon "close" at bounding box center [914, 89] width 11 height 11
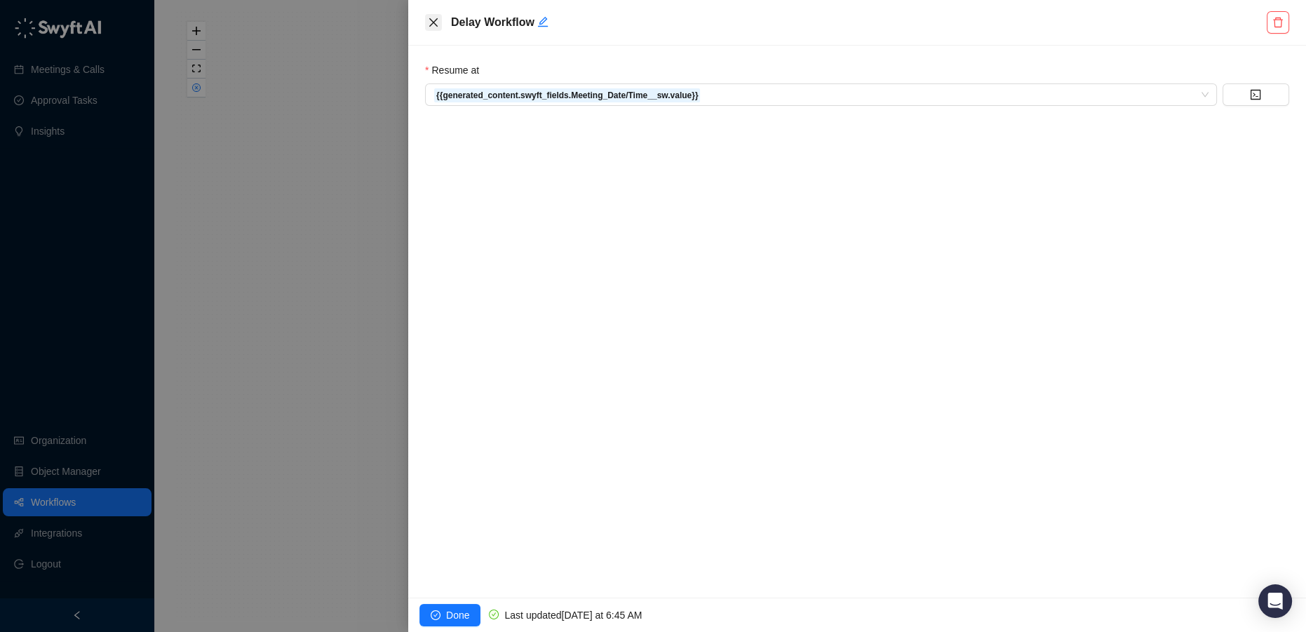
click at [436, 27] on icon "close" at bounding box center [433, 22] width 11 height 11
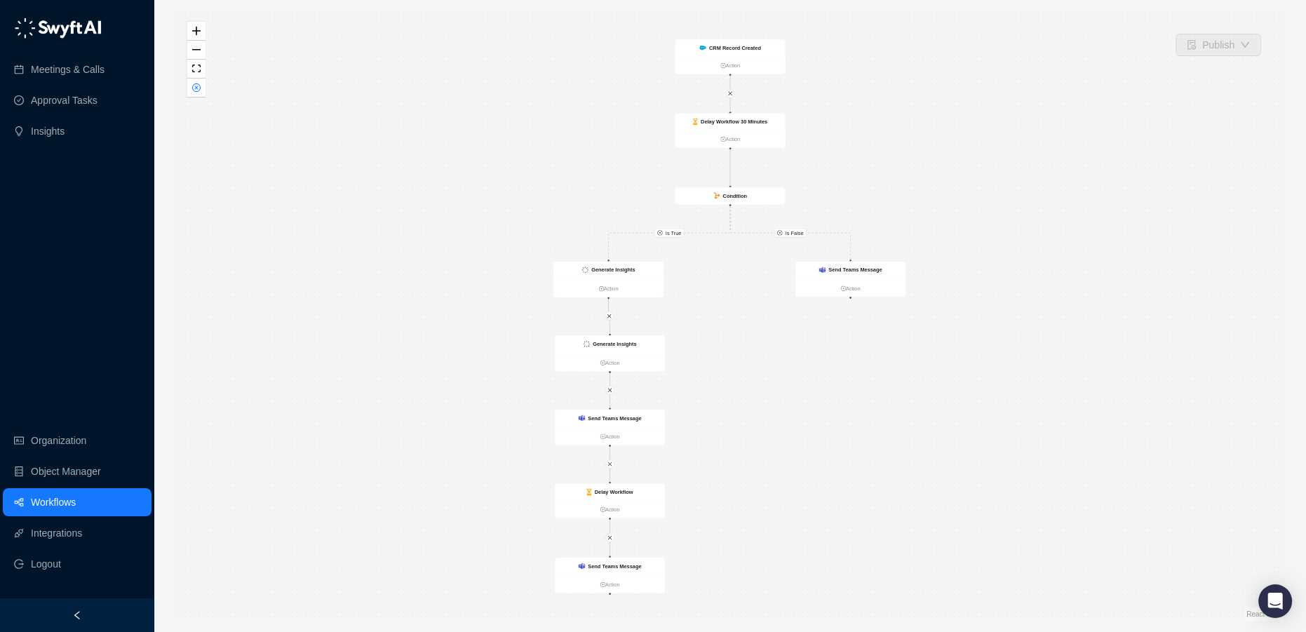
click at [76, 500] on link "Workflows" at bounding box center [53, 502] width 45 height 28
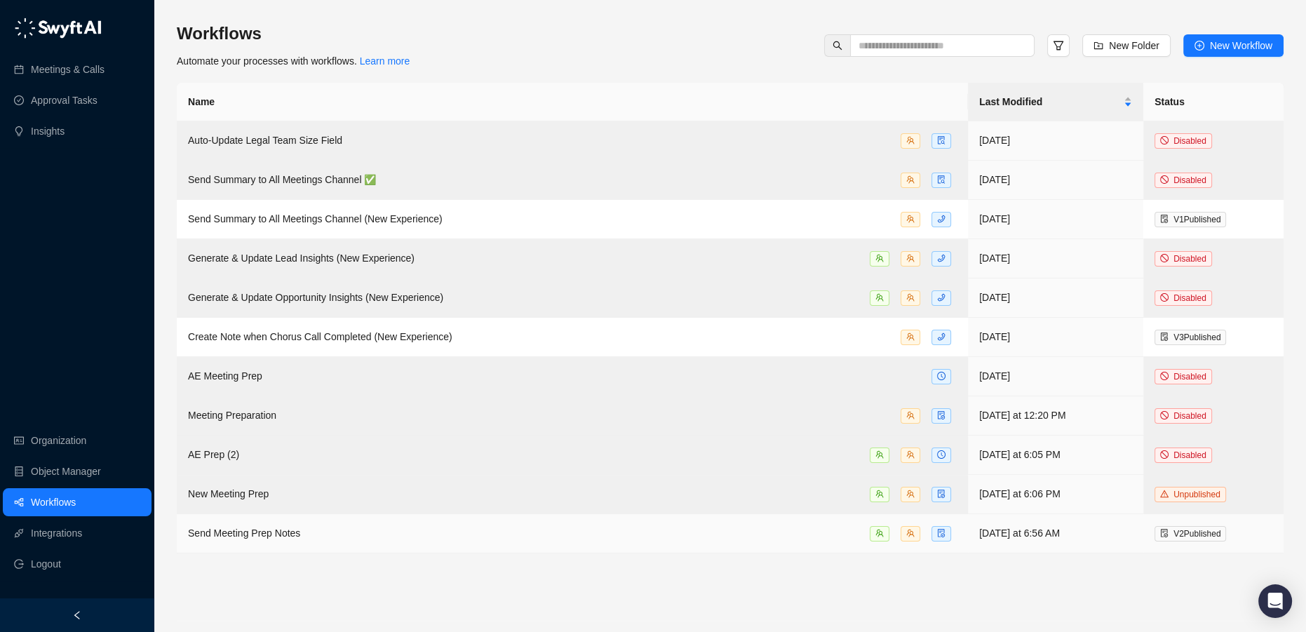
click at [275, 532] on span "Send Meeting Prep Notes" at bounding box center [244, 533] width 112 height 11
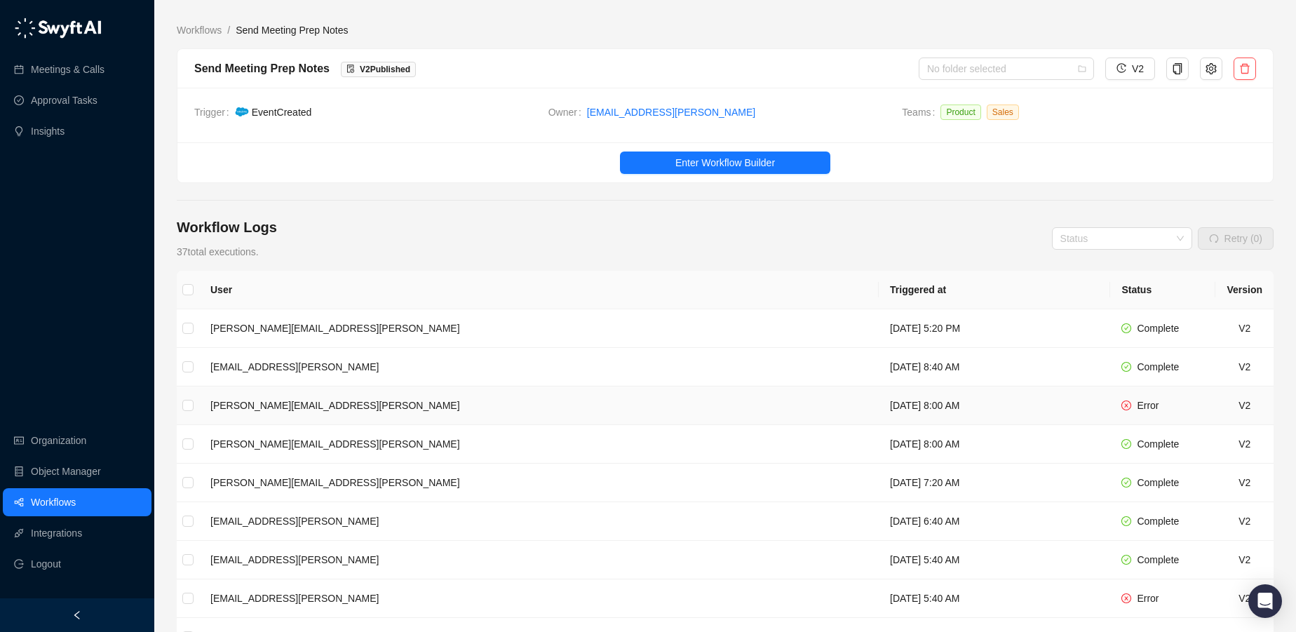
click at [520, 410] on td "[PERSON_NAME][EMAIL_ADDRESS][PERSON_NAME]" at bounding box center [539, 406] width 680 height 39
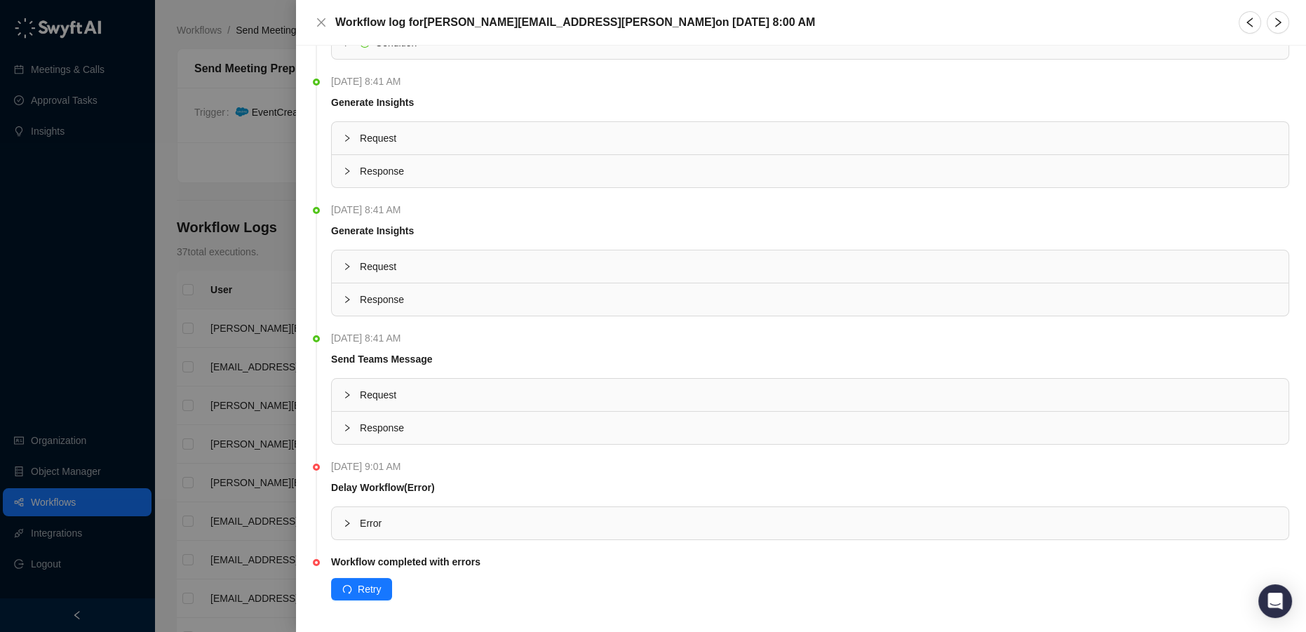
click at [466, 516] on span "Error" at bounding box center [819, 523] width 918 height 15
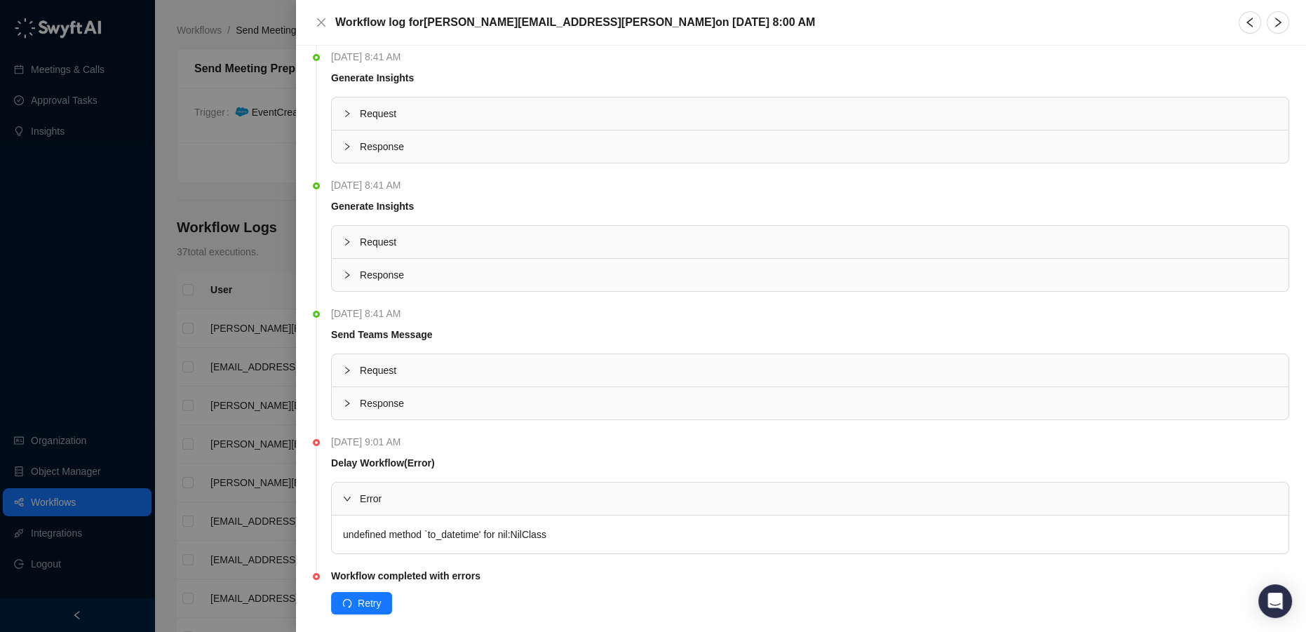
scroll to position [342, 0]
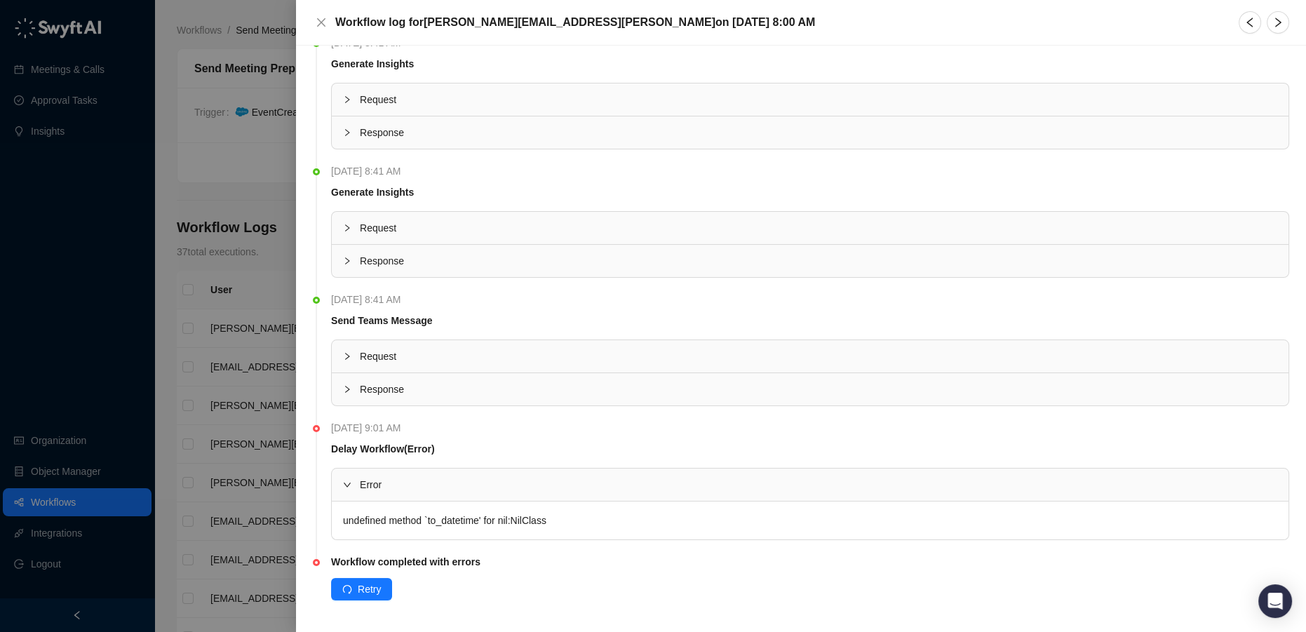
click at [415, 525] on div "undefined method `to_datetime' for nil:NilClass" at bounding box center [810, 521] width 957 height 38
click at [417, 512] on div "undefined method `to_datetime' for nil:NilClass" at bounding box center [810, 521] width 957 height 38
copy ul "undefined method `to_datetime' for nil:NilClass"
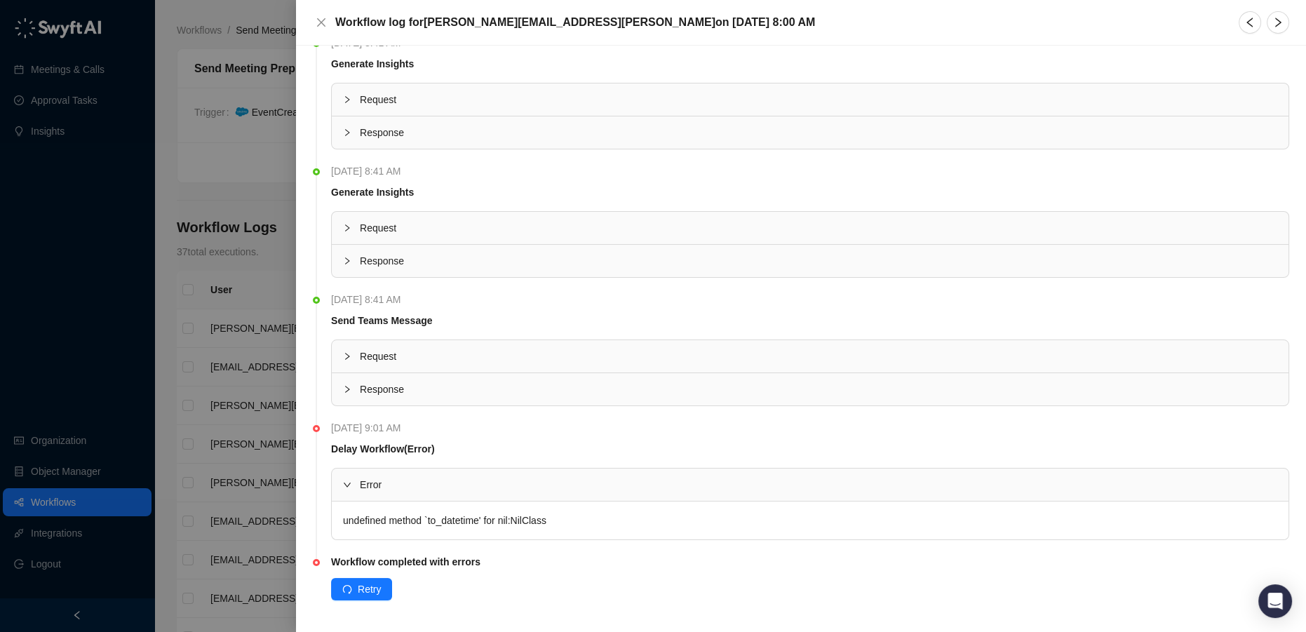
click at [228, 190] on div at bounding box center [653, 316] width 1306 height 632
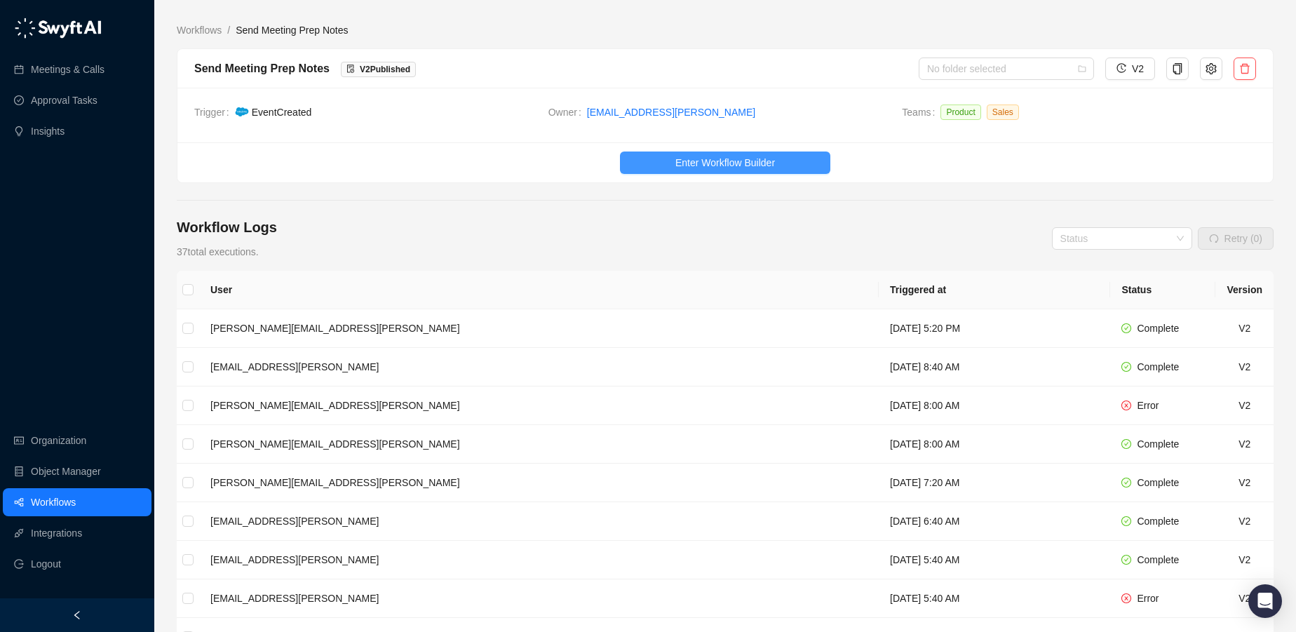
click at [680, 164] on span "Enter Workflow Builder" at bounding box center [726, 162] width 100 height 15
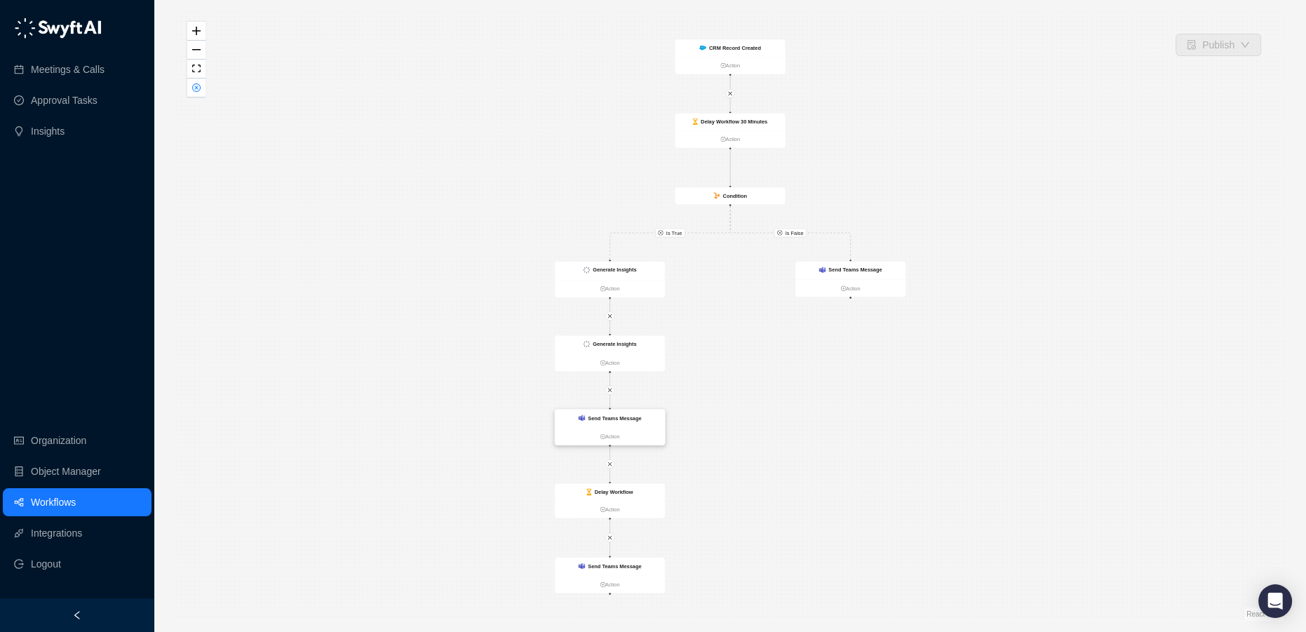
click at [593, 415] on strong "Send Teams Message" at bounding box center [614, 418] width 53 height 6
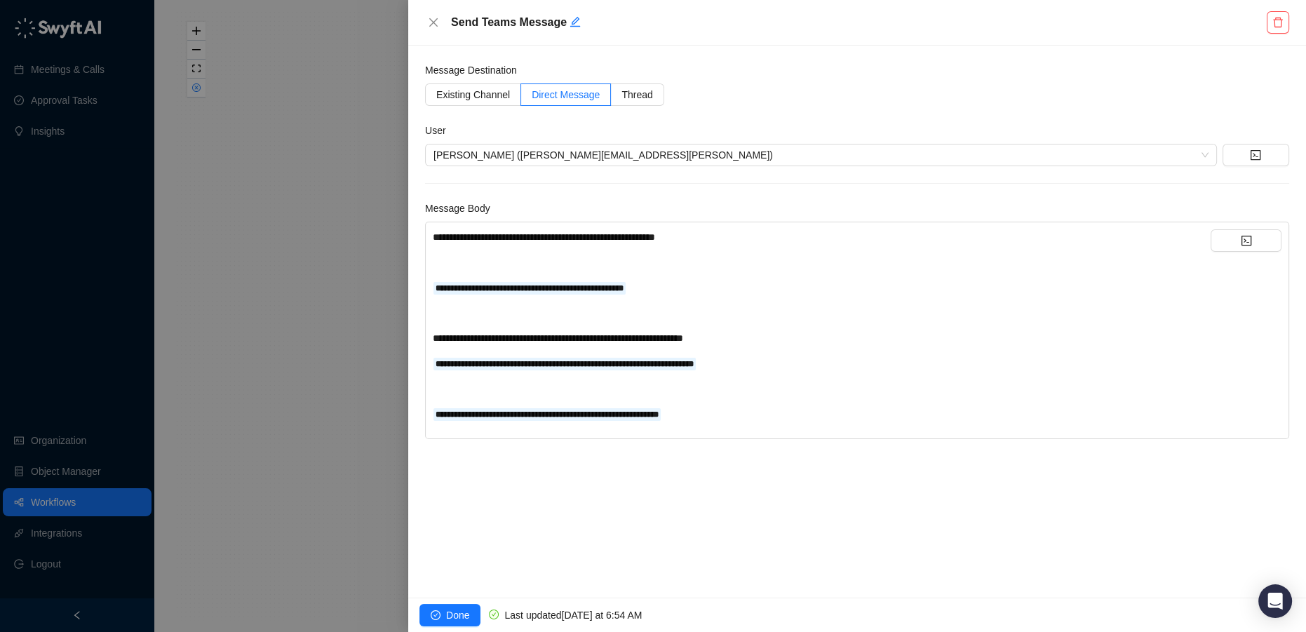
click at [752, 370] on div "**********" at bounding box center [822, 325] width 778 height 192
click at [347, 303] on div at bounding box center [653, 316] width 1306 height 632
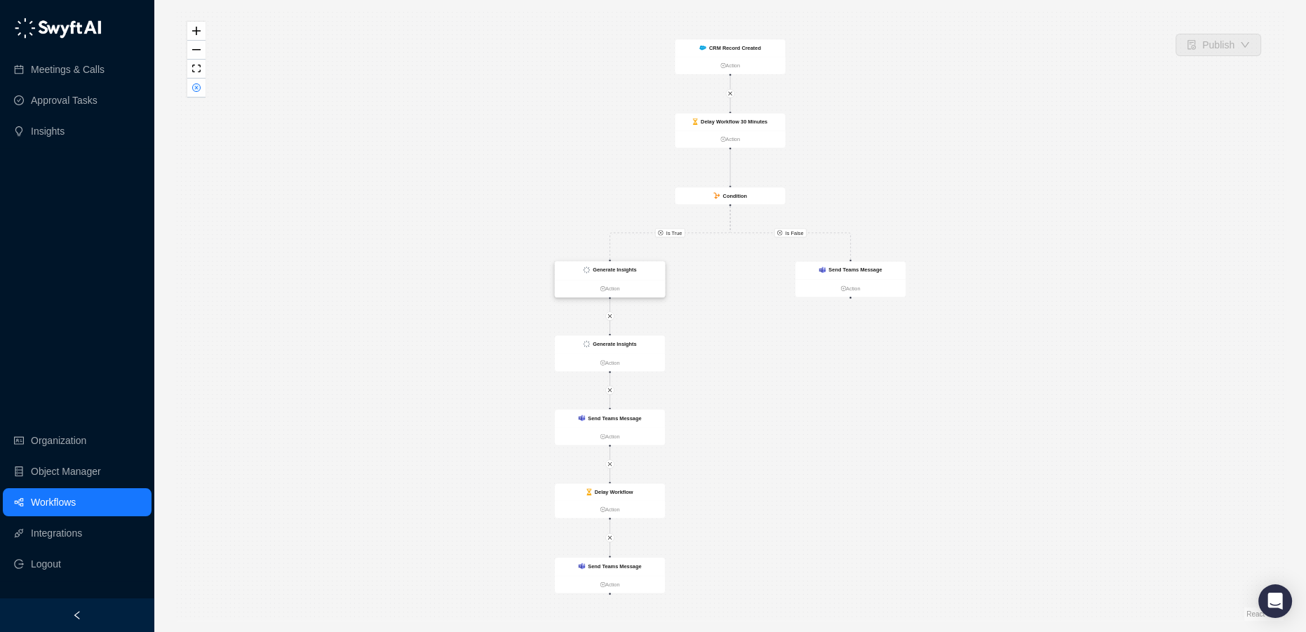
click at [604, 272] on strong "Generate Insights" at bounding box center [614, 270] width 43 height 6
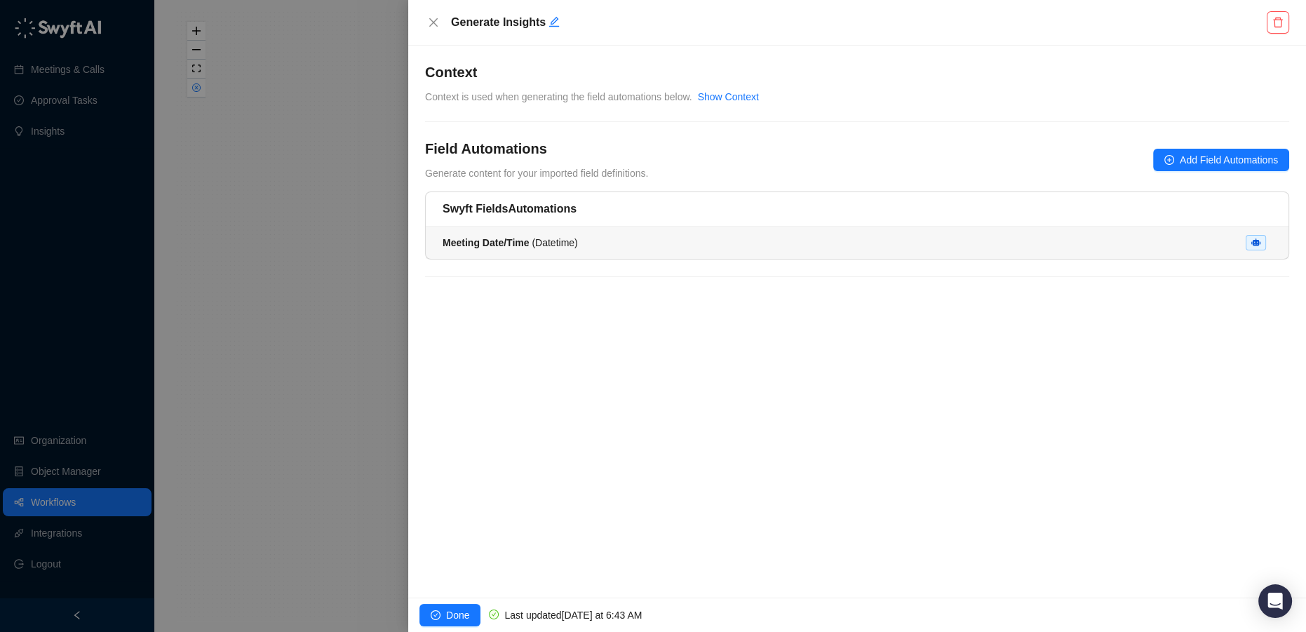
click at [603, 246] on div "Meeting Date/Time ( Datetime )" at bounding box center [857, 242] width 829 height 15
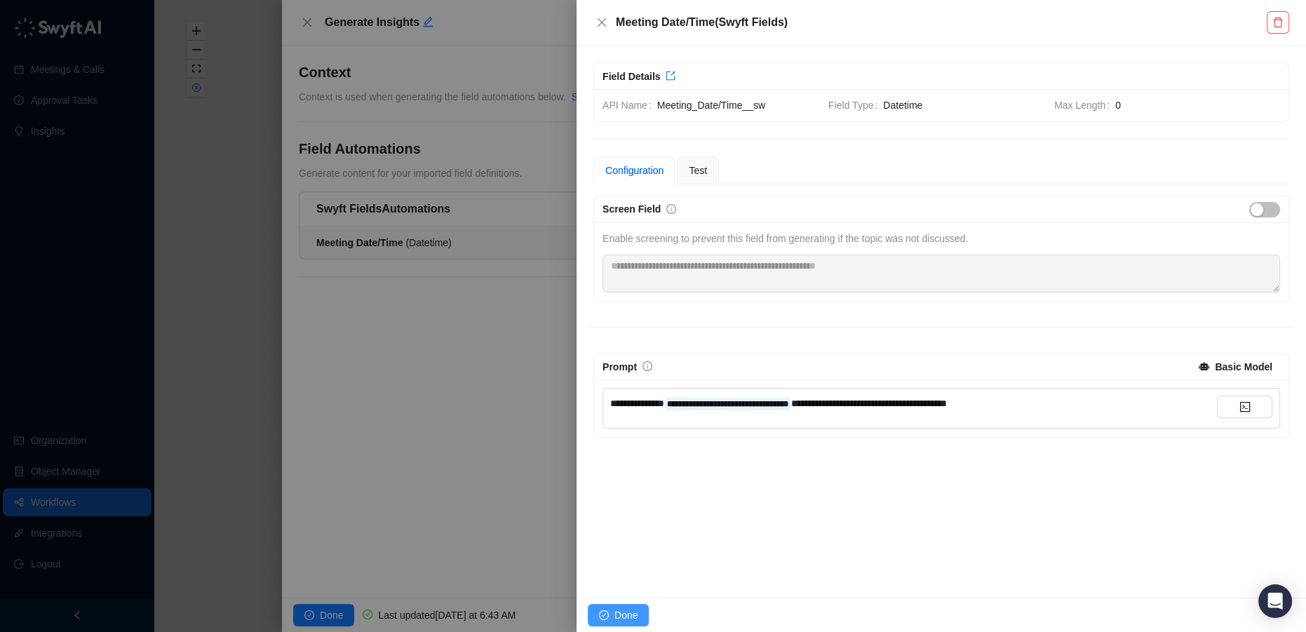
click at [626, 617] on span "Done" at bounding box center [626, 615] width 23 height 15
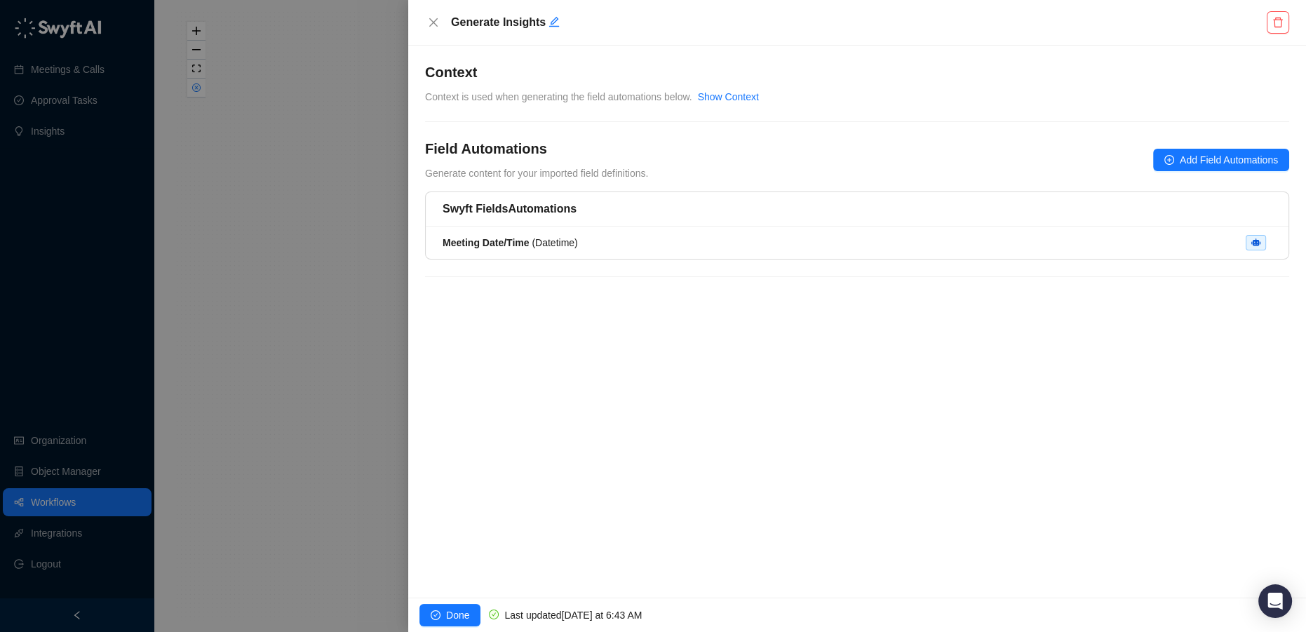
click at [245, 330] on div at bounding box center [653, 316] width 1306 height 632
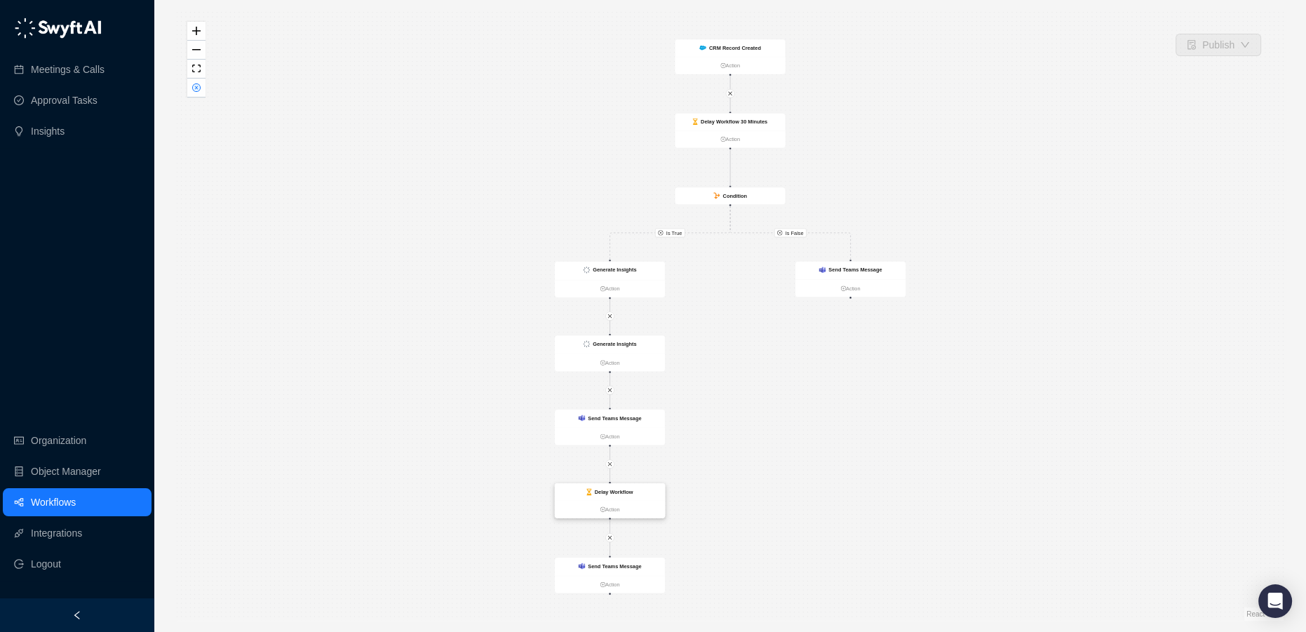
click at [602, 495] on div "Delay Workflow" at bounding box center [614, 492] width 39 height 8
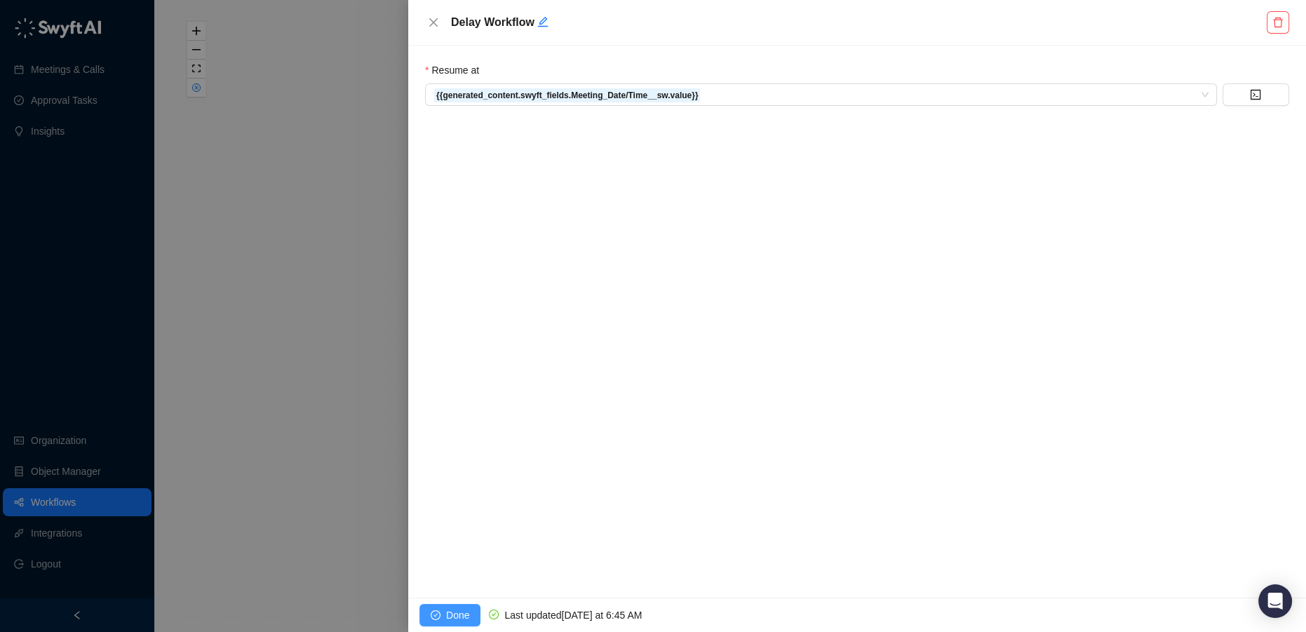
click at [457, 612] on span "Done" at bounding box center [457, 615] width 23 height 15
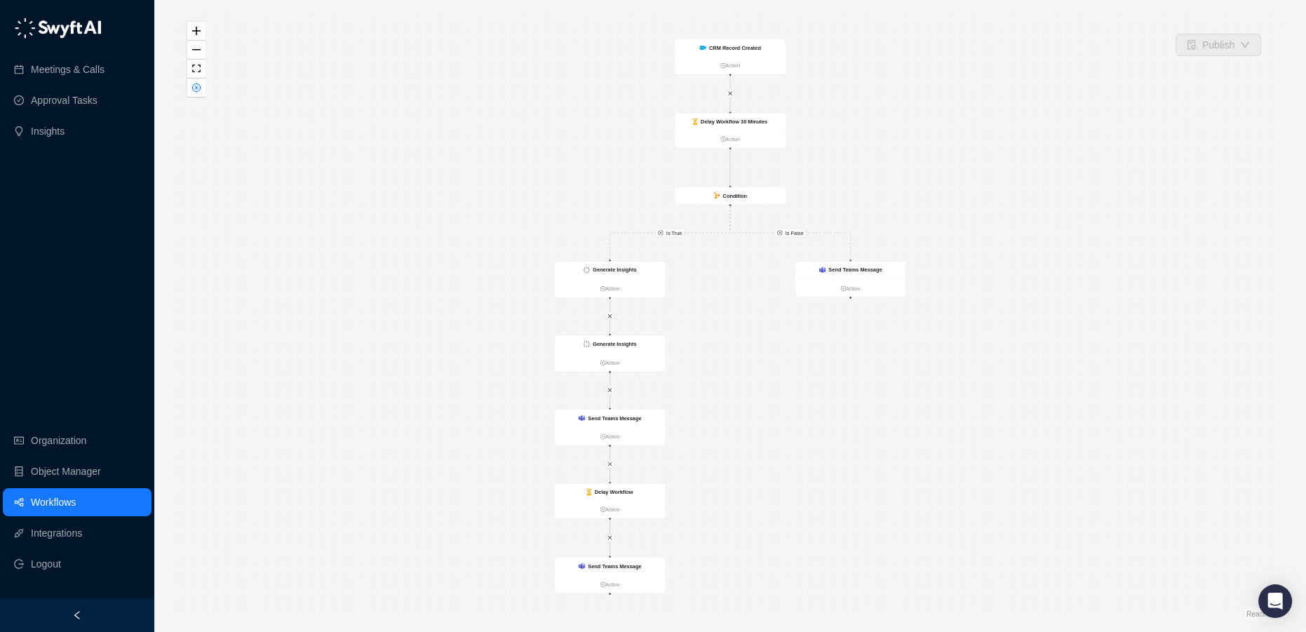
click at [69, 502] on link "Workflows" at bounding box center [53, 502] width 45 height 28
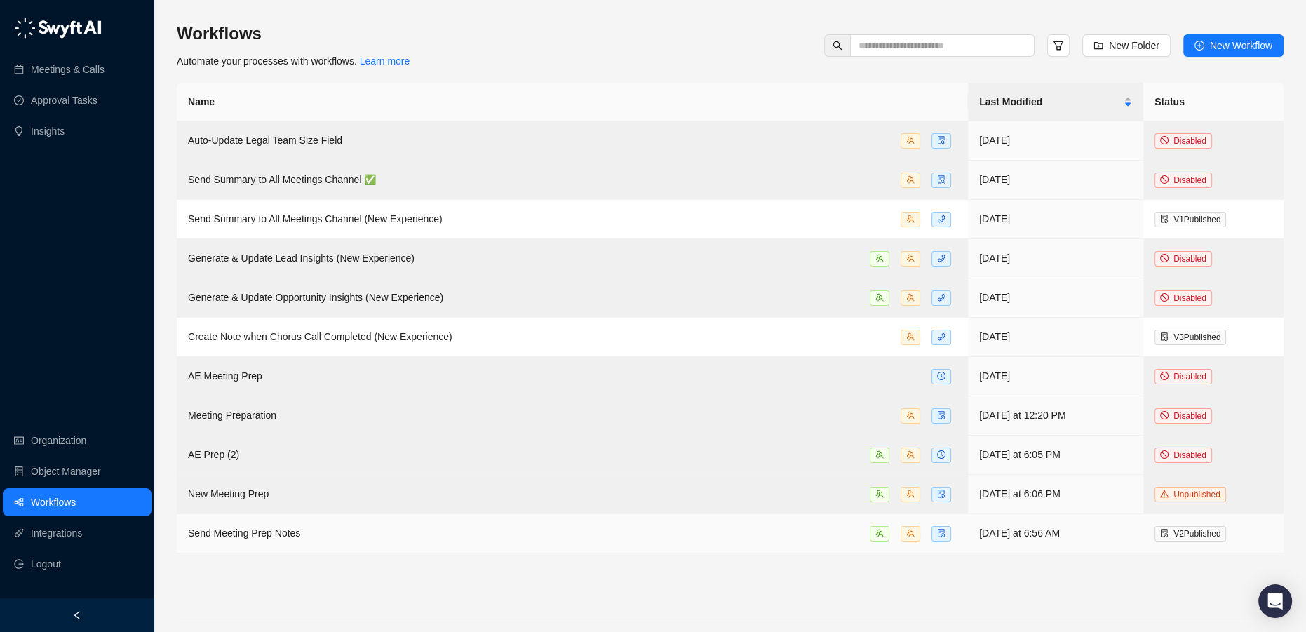
click at [301, 529] on div "Send Meeting Prep Notes" at bounding box center [572, 533] width 769 height 16
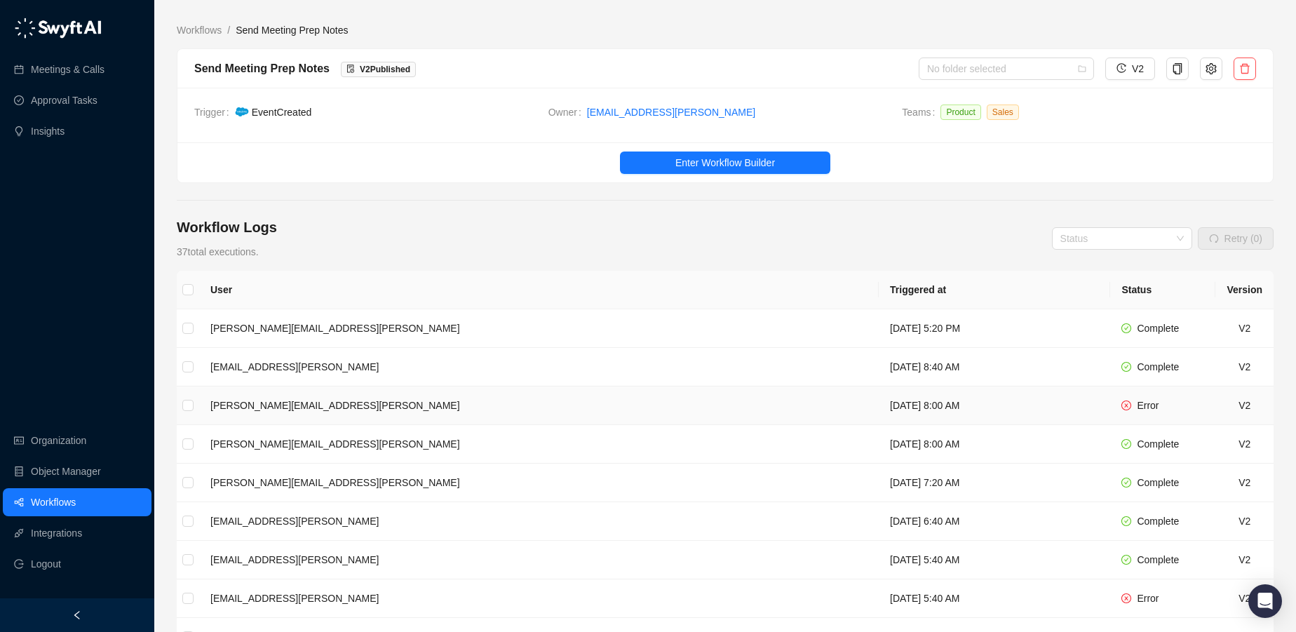
click at [1113, 401] on td "Error" at bounding box center [1163, 406] width 105 height 39
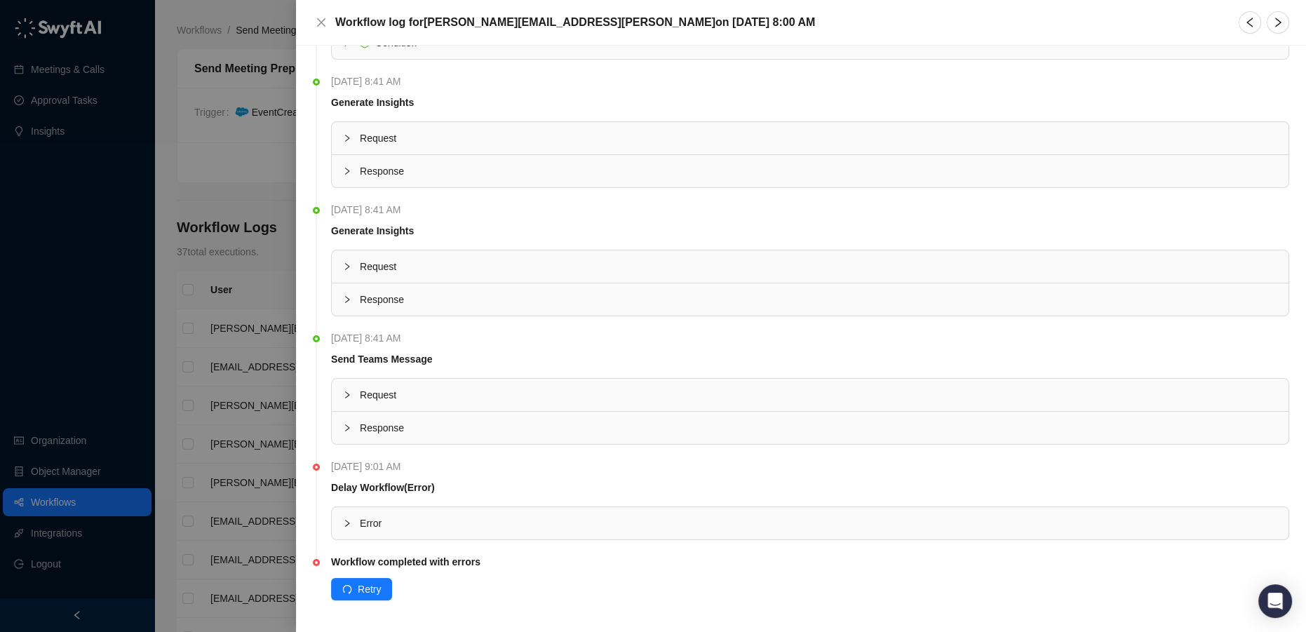
click at [416, 521] on span "Error" at bounding box center [819, 523] width 918 height 15
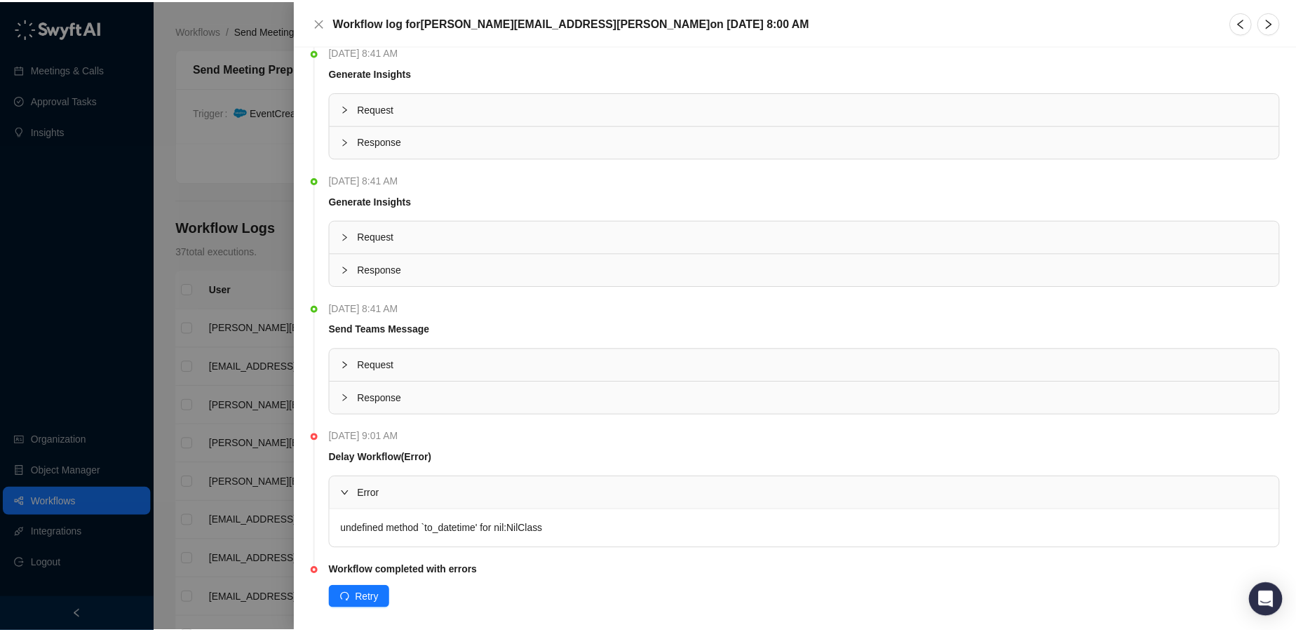
scroll to position [342, 0]
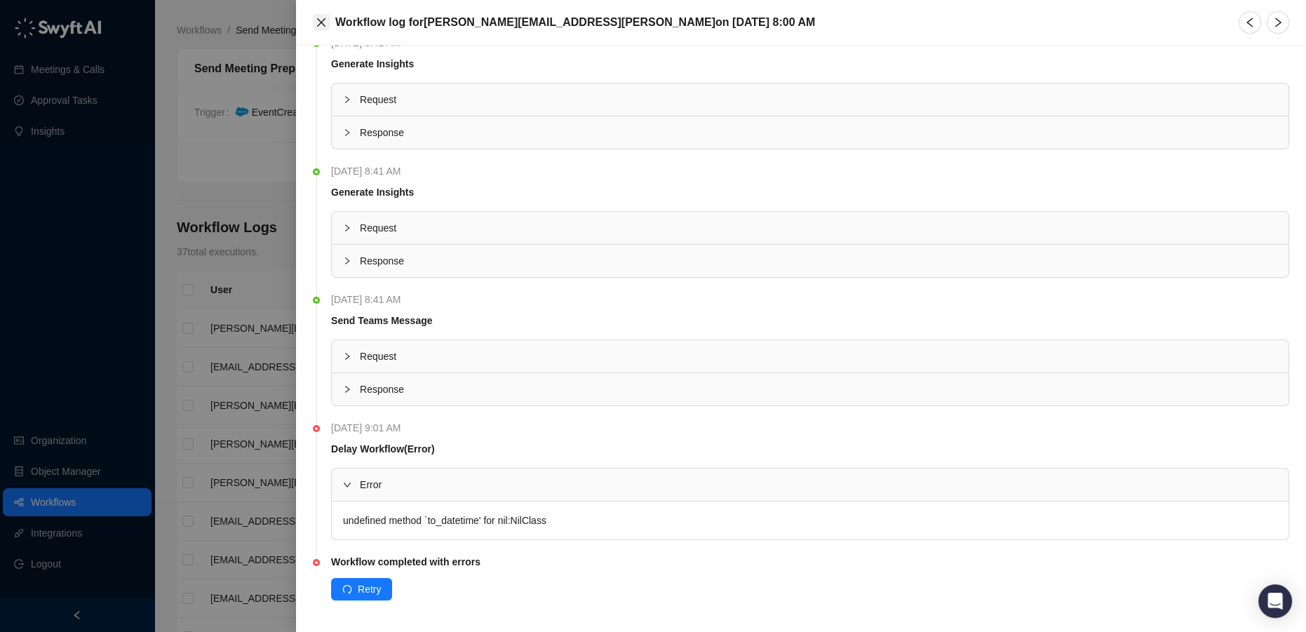
click at [326, 28] on button "Close" at bounding box center [321, 22] width 17 height 17
